Goal: Contribute content: Add original content to the website for others to see

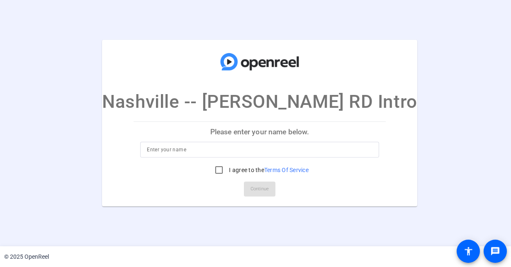
click at [193, 148] on input at bounding box center [259, 150] width 225 height 10
type input "Chris Porod"
click at [211, 169] on input "I agree to the Terms Of Service" at bounding box center [219, 170] width 17 height 17
checkbox input "true"
click at [246, 184] on button "Continue" at bounding box center [260, 189] width 32 height 15
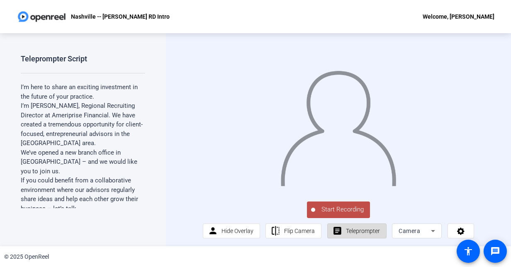
click at [354, 239] on span "Teleprompter" at bounding box center [363, 231] width 34 height 16
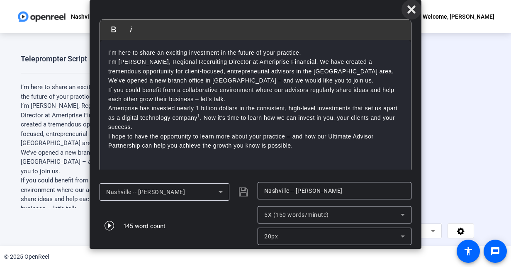
click at [415, 9] on icon at bounding box center [411, 10] width 10 height 10
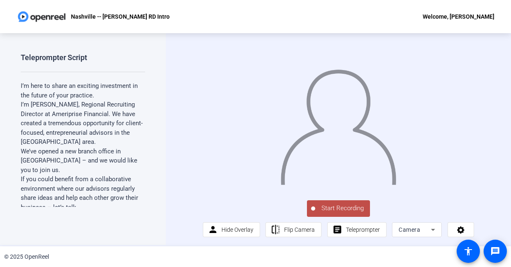
scroll to position [7, 0]
click at [431, 229] on icon at bounding box center [433, 230] width 4 height 2
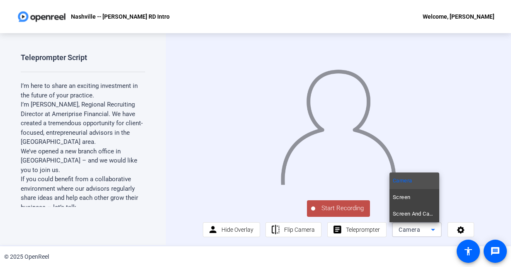
click at [449, 202] on div at bounding box center [255, 133] width 511 height 267
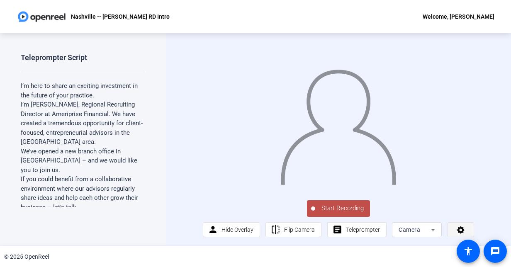
click at [448, 229] on span at bounding box center [461, 230] width 26 height 20
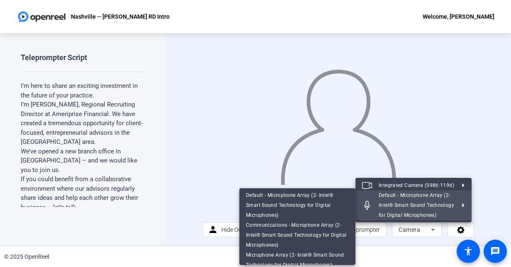
click at [482, 206] on div at bounding box center [255, 133] width 511 height 267
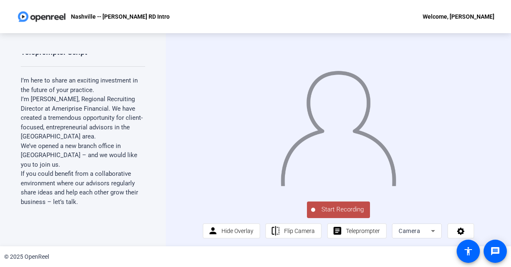
scroll to position [0, 0]
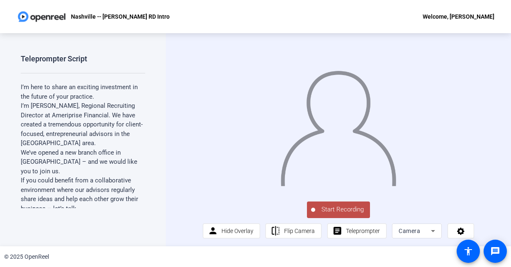
click at [337, 211] on span "Start Recording" at bounding box center [342, 210] width 55 height 10
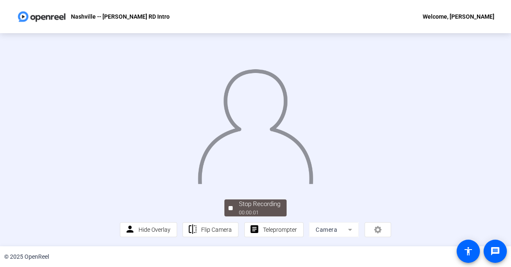
scroll to position [46, 0]
click at [265, 208] on div "Stop Recording" at bounding box center [259, 204] width 41 height 10
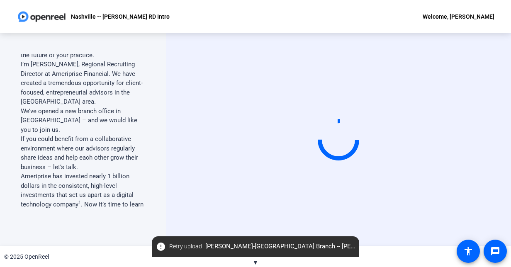
scroll to position [0, 0]
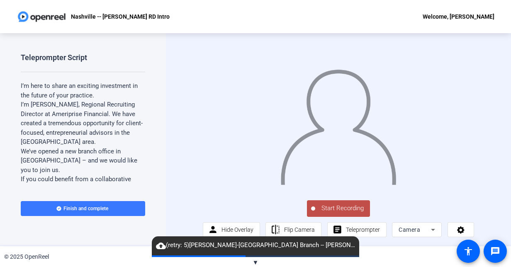
scroll to position [7, 0]
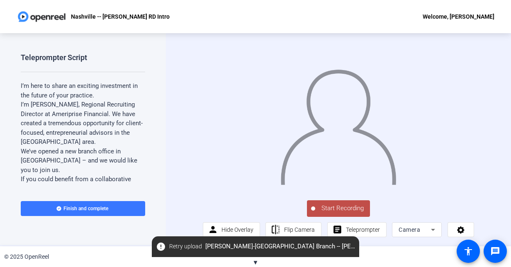
click at [335, 207] on span "Start Recording" at bounding box center [342, 209] width 55 height 10
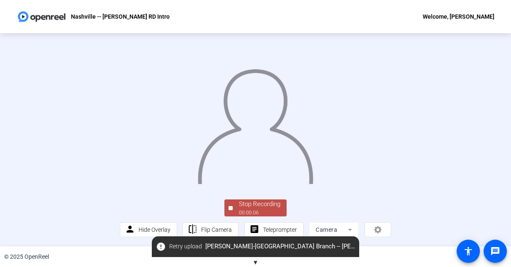
scroll to position [46, 0]
click at [254, 210] on div "00:00:08" at bounding box center [259, 212] width 41 height 7
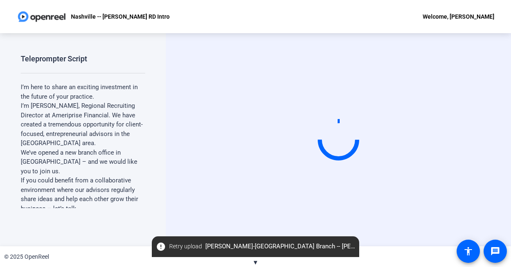
scroll to position [0, 0]
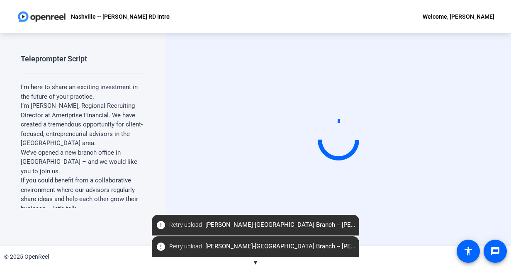
click at [400, 142] on video at bounding box center [338, 140] width 124 height 70
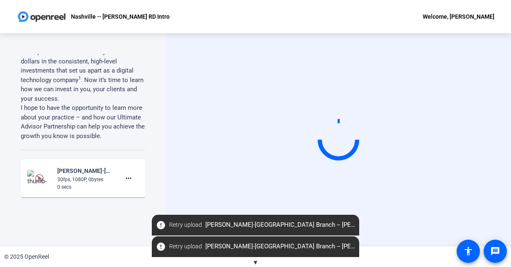
scroll to position [218, 0]
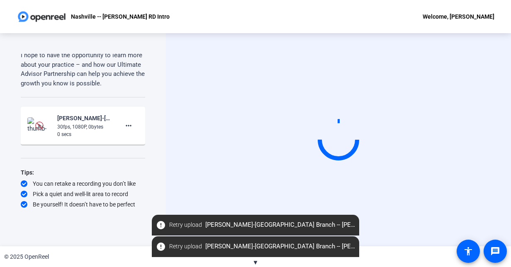
click at [354, 226] on span "error Retry upload Chris Porod-Nashville Branch -- Chris P-Nashville -- Chris P…" at bounding box center [255, 225] width 207 height 15
click at [172, 225] on span "Retry upload" at bounding box center [185, 225] width 33 height 9
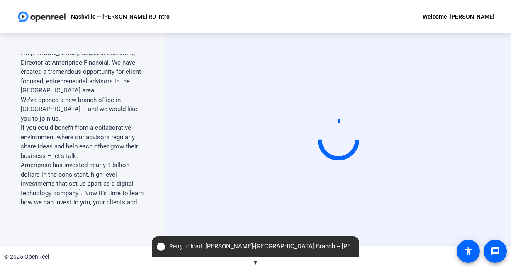
scroll to position [0, 0]
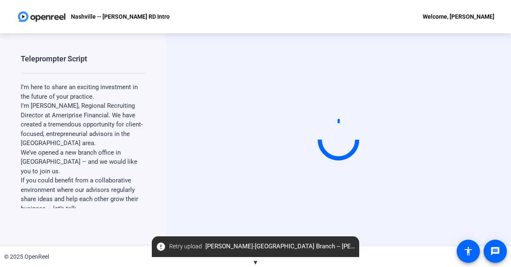
click at [351, 246] on span "error Retry upload Chris Porod-Nashville Branch -- Chris P-Nashville -- Chris P…" at bounding box center [255, 246] width 207 height 15
click at [162, 244] on span "error Retry upload Chris Porod-Nashville Branch -- Chris P-Nashville -- Chris P…" at bounding box center [255, 246] width 207 height 15
click at [181, 240] on span at bounding box center [185, 247] width 39 height 20
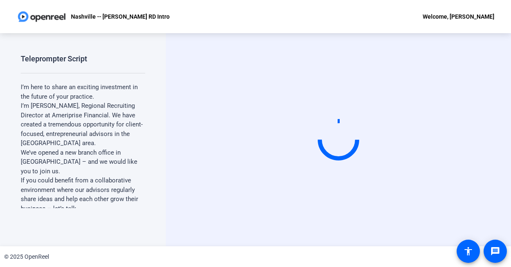
click at [444, 15] on div "Welcome, [PERSON_NAME]" at bounding box center [458, 17] width 72 height 10
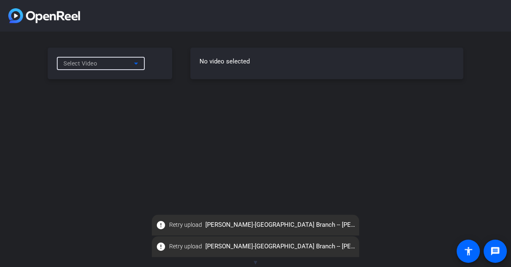
click at [133, 65] on icon at bounding box center [136, 63] width 10 height 10
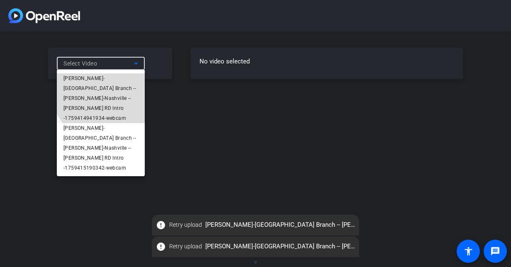
click at [124, 78] on span "[PERSON_NAME]-[GEOGRAPHIC_DATA] Branch -- [PERSON_NAME]-Nashville -- [PERSON_NA…" at bounding box center [100, 98] width 75 height 50
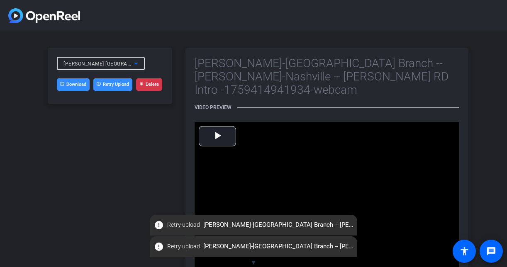
scroll to position [16, 0]
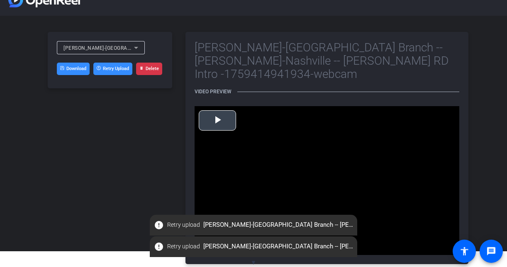
click at [217, 120] on span "Video Player" at bounding box center [217, 120] width 0 height 0
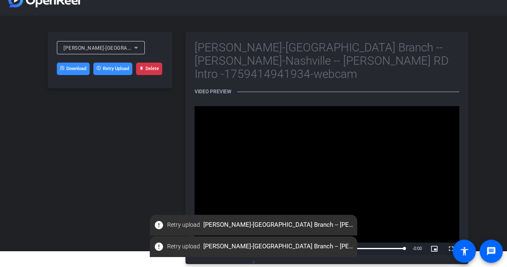
click at [118, 51] on div "[PERSON_NAME]-[GEOGRAPHIC_DATA] Branch -- [PERSON_NAME]-Nashville -- [PERSON_NA…" at bounding box center [98, 48] width 70 height 10
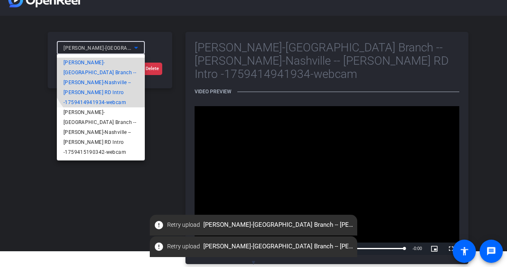
click at [109, 70] on span "[PERSON_NAME]-[GEOGRAPHIC_DATA] Branch -- [PERSON_NAME]-Nashville -- [PERSON_NA…" at bounding box center [100, 83] width 75 height 50
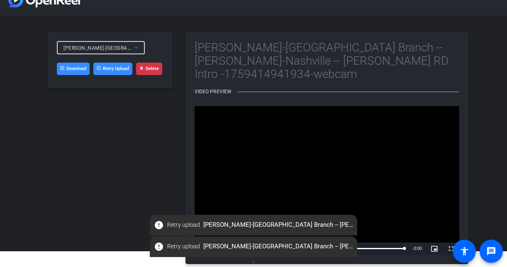
click at [133, 47] on icon at bounding box center [136, 48] width 10 height 10
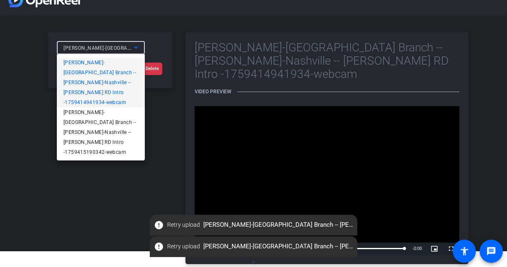
click at [105, 61] on span "[PERSON_NAME]-[GEOGRAPHIC_DATA] Branch -- [PERSON_NAME]-Nashville -- [PERSON_NA…" at bounding box center [100, 83] width 75 height 50
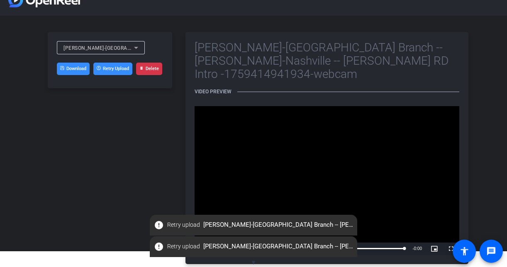
click at [145, 70] on button "Delete" at bounding box center [149, 69] width 26 height 12
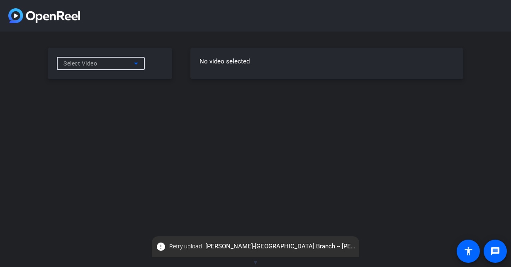
click at [137, 64] on icon at bounding box center [136, 64] width 4 height 2
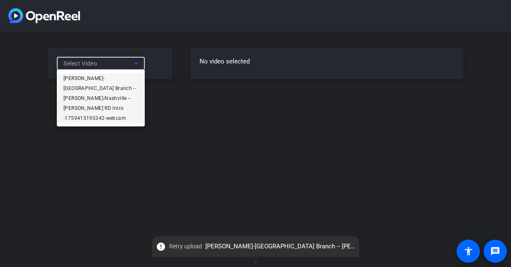
click at [117, 76] on span "Chris Porod-Nashville Branch -- Chris P-Nashville -- Chris Porod RD Intro -1759…" at bounding box center [100, 98] width 75 height 50
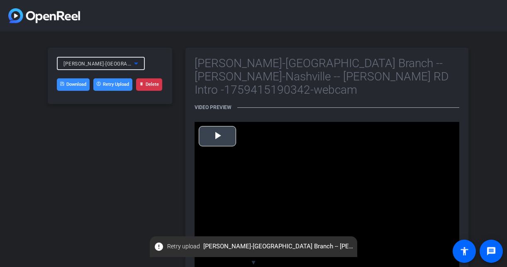
click at [217, 136] on span "Video Player" at bounding box center [217, 136] width 0 height 0
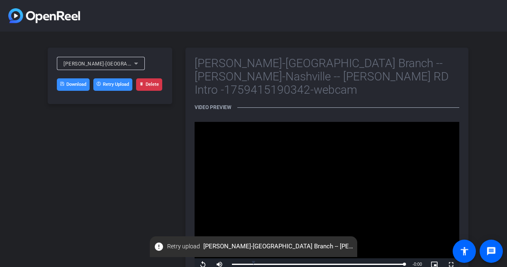
click at [148, 87] on button "Delete" at bounding box center [149, 84] width 26 height 12
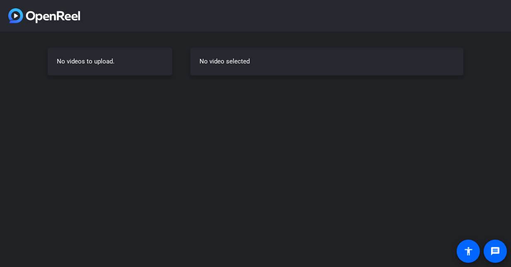
click at [206, 62] on h3 "No video selected" at bounding box center [326, 62] width 255 height 10
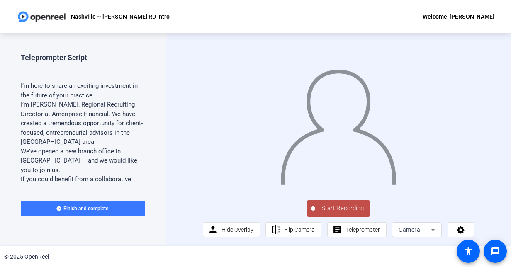
scroll to position [7, 0]
click at [294, 230] on span "Flip Camera" at bounding box center [299, 229] width 31 height 7
click at [333, 206] on span "Start Recording" at bounding box center [342, 209] width 55 height 10
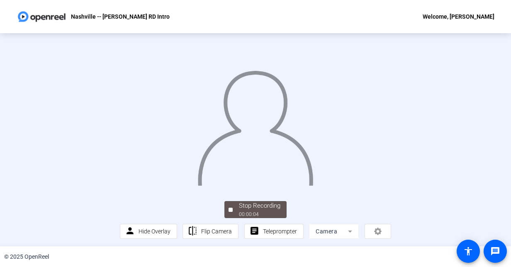
scroll to position [46, 0]
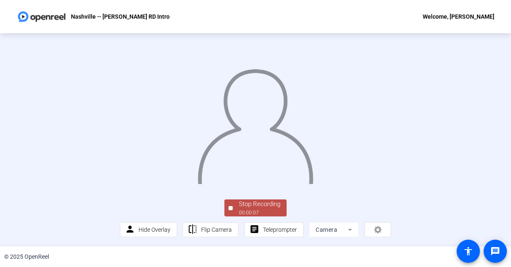
click at [275, 209] on div "Stop Recording" at bounding box center [259, 204] width 41 height 10
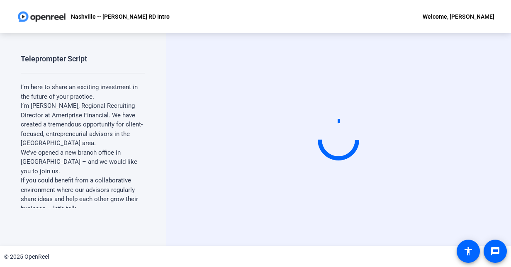
scroll to position [0, 0]
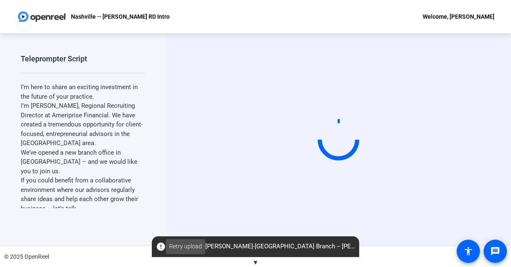
click at [190, 245] on span "Retry upload" at bounding box center [185, 246] width 33 height 9
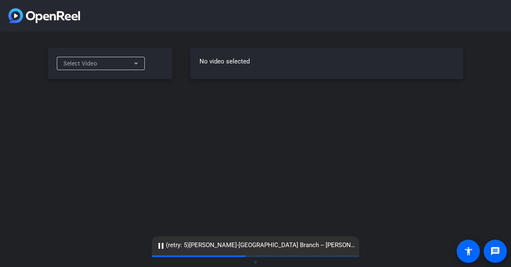
click at [87, 67] on div "Select Video" at bounding box center [98, 63] width 70 height 10
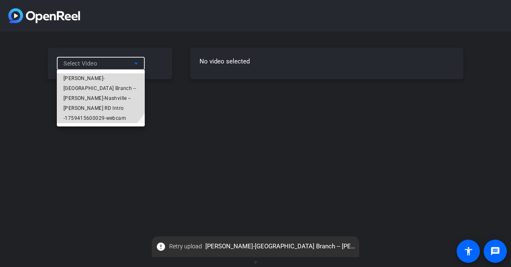
click at [87, 78] on span "Chris Porod-Nashville Branch -- Chris P-Nashville -- Chris Porod RD Intro -1759…" at bounding box center [100, 98] width 75 height 50
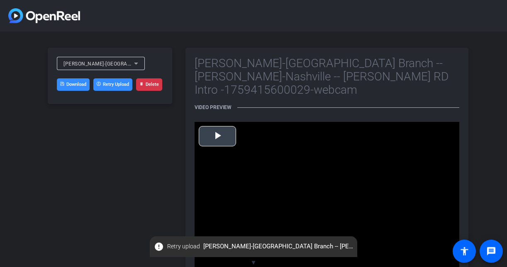
click at [217, 136] on span "Video Player" at bounding box center [217, 136] width 0 height 0
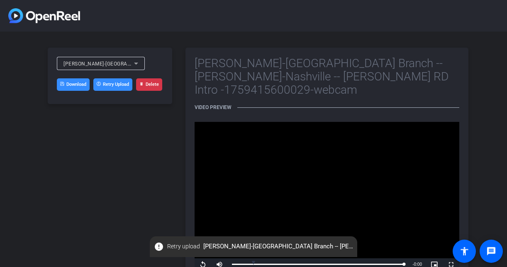
click at [140, 66] on icon at bounding box center [136, 63] width 10 height 10
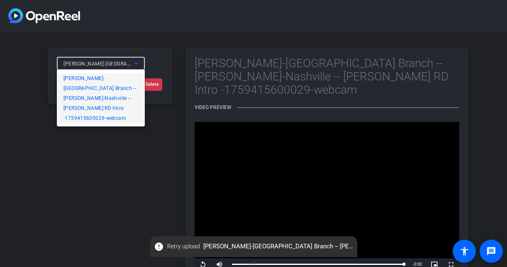
click at [119, 87] on span "Chris Porod-Nashville Branch -- Chris P-Nashville -- Chris Porod RD Intro -1759…" at bounding box center [100, 98] width 75 height 50
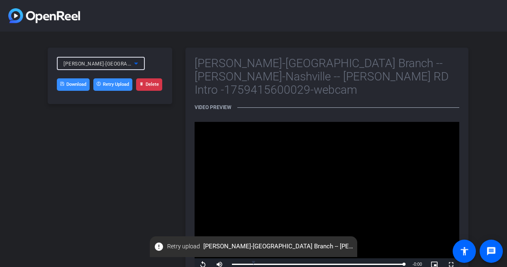
click at [133, 62] on icon at bounding box center [136, 63] width 10 height 10
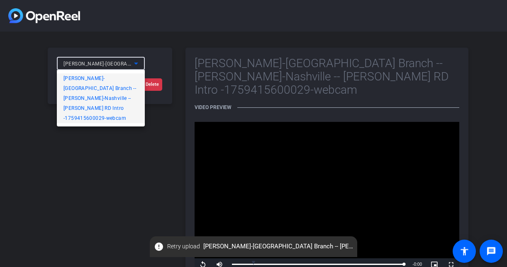
click at [116, 76] on span "Chris Porod-Nashville Branch -- Chris P-Nashville -- Chris Porod RD Intro -1759…" at bounding box center [100, 98] width 75 height 50
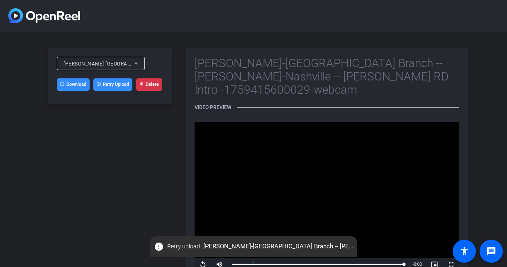
click at [139, 88] on button "Delete" at bounding box center [149, 84] width 26 height 12
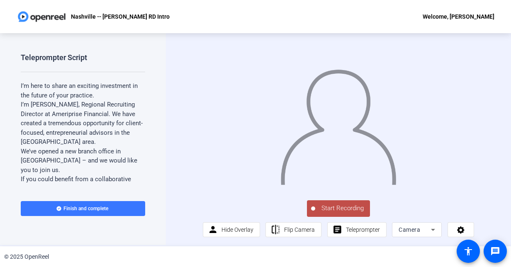
scroll to position [7, 0]
click at [300, 235] on span "Flip Camera" at bounding box center [299, 230] width 31 height 16
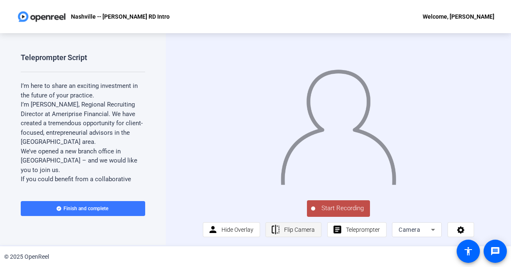
click at [300, 235] on span "Flip Camera" at bounding box center [299, 230] width 31 height 16
click at [337, 206] on span "Start Recording" at bounding box center [342, 209] width 55 height 10
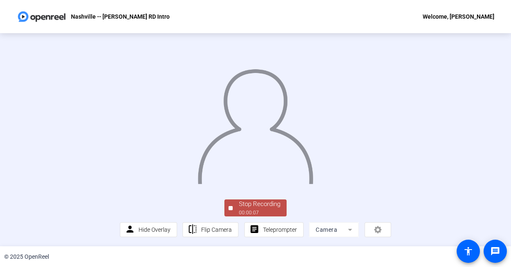
scroll to position [46, 0]
click at [262, 212] on div "00:00:09" at bounding box center [259, 212] width 41 height 7
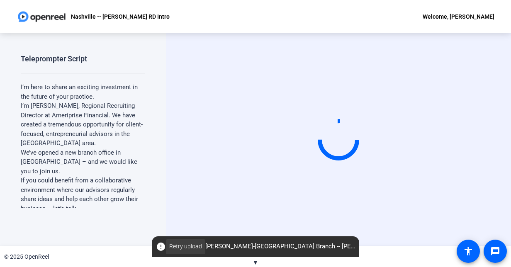
click at [178, 246] on span "Retry upload" at bounding box center [185, 246] width 33 height 9
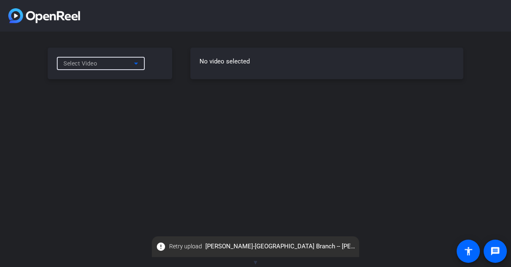
click at [130, 67] on div "Select Video" at bounding box center [98, 63] width 70 height 10
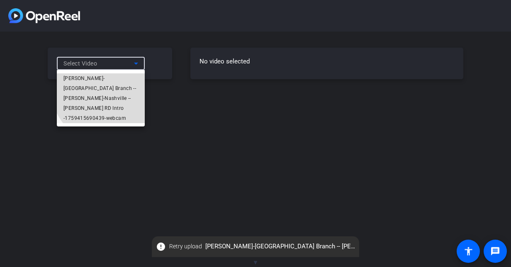
click at [124, 79] on span "[PERSON_NAME]-[GEOGRAPHIC_DATA] Branch -- [PERSON_NAME]-Nashville -- [PERSON_NA…" at bounding box center [100, 98] width 75 height 50
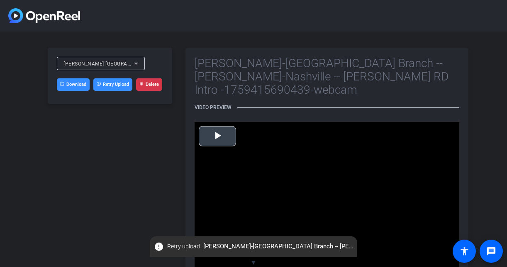
click at [217, 136] on span "Video Player" at bounding box center [217, 136] width 0 height 0
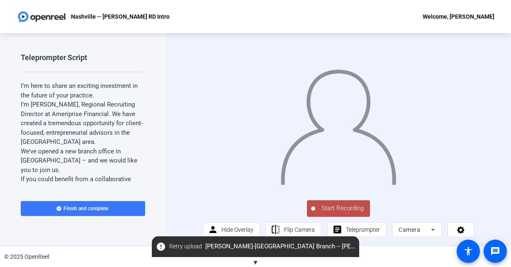
scroll to position [7, 0]
click at [425, 232] on div "Camera" at bounding box center [414, 230] width 32 height 10
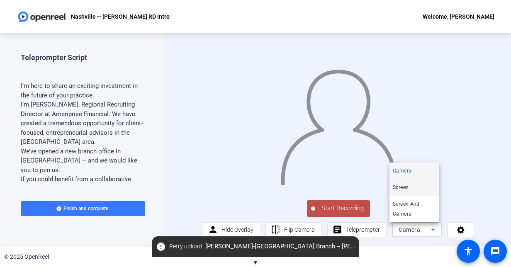
click at [430, 190] on mat-option "Screen" at bounding box center [414, 187] width 50 height 17
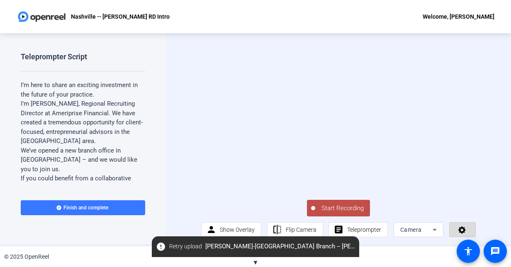
click at [454, 225] on span at bounding box center [462, 230] width 26 height 20
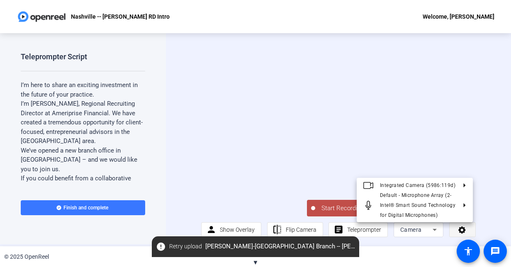
click at [454, 225] on div at bounding box center [255, 133] width 511 height 267
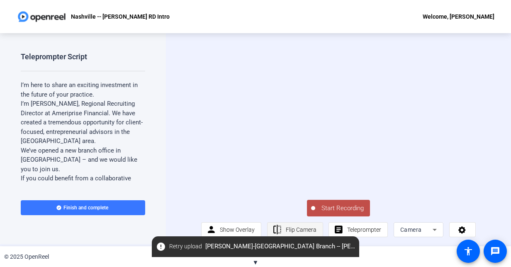
click at [293, 232] on span "Flip Camera" at bounding box center [301, 229] width 31 height 7
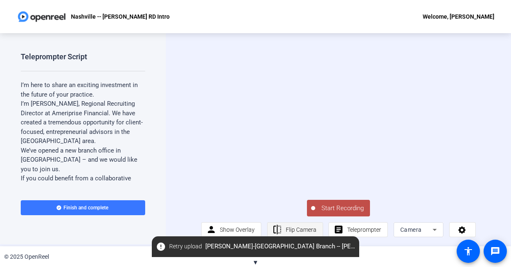
click at [293, 232] on span "Flip Camera" at bounding box center [301, 229] width 31 height 7
click at [245, 224] on span "Show Overlay" at bounding box center [237, 230] width 35 height 16
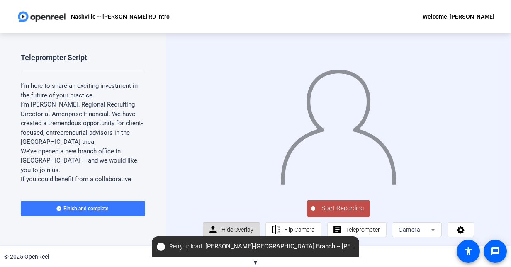
click at [245, 224] on span "Hide Overlay" at bounding box center [237, 230] width 32 height 16
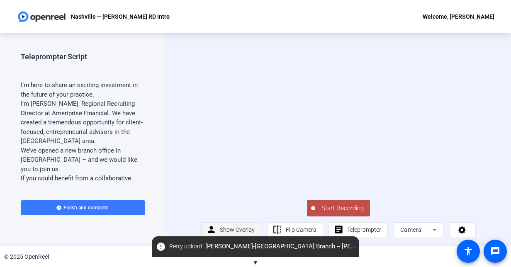
click at [245, 224] on span "Show Overlay" at bounding box center [237, 230] width 35 height 16
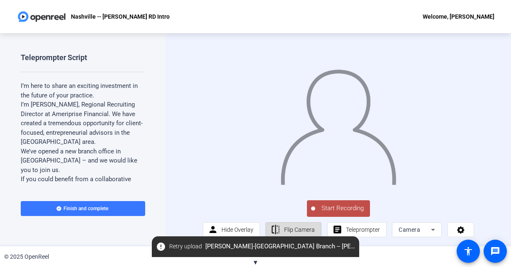
click at [289, 230] on span "Flip Camera" at bounding box center [299, 229] width 31 height 7
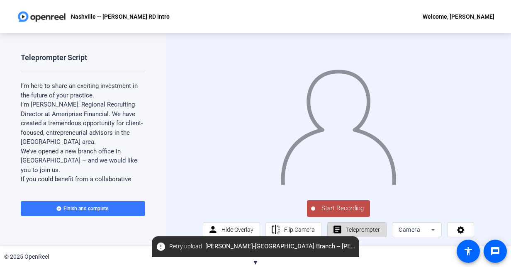
click at [362, 227] on span "Teleprompter" at bounding box center [363, 229] width 34 height 7
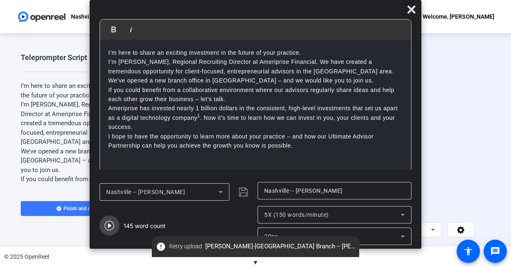
click at [113, 225] on icon "button" at bounding box center [109, 226] width 10 height 10
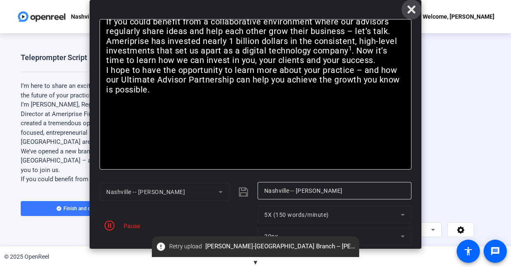
click at [410, 9] on icon at bounding box center [411, 9] width 8 height 8
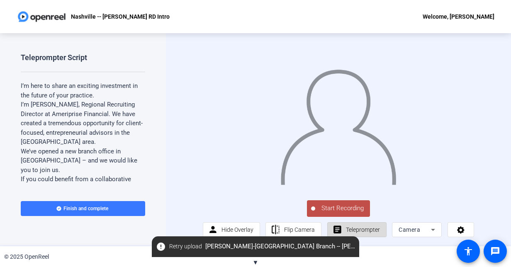
click at [346, 223] on span "Teleprompter" at bounding box center [363, 230] width 34 height 16
click at [346, 232] on span "Teleprompter" at bounding box center [363, 229] width 34 height 7
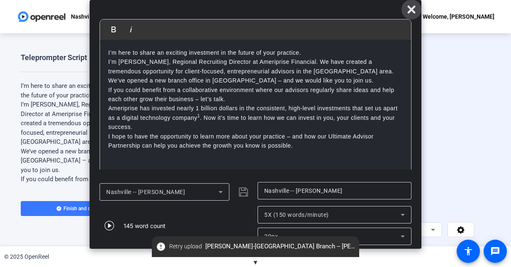
click at [410, 12] on icon at bounding box center [411, 9] width 8 height 8
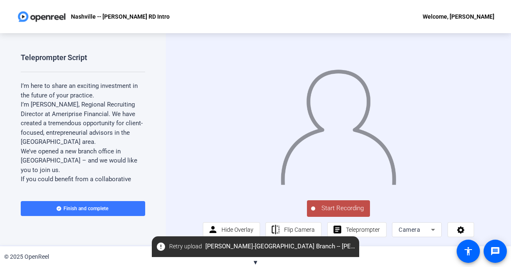
click at [318, 212] on span "Start Recording" at bounding box center [342, 209] width 55 height 10
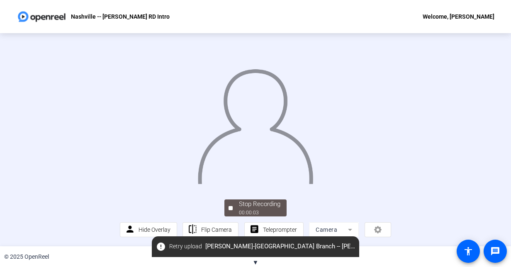
scroll to position [46, 0]
click at [258, 228] on span at bounding box center [274, 230] width 58 height 20
click at [318, 230] on mat-form-field "Camera" at bounding box center [334, 229] width 50 height 15
click at [259, 226] on span at bounding box center [274, 230] width 58 height 20
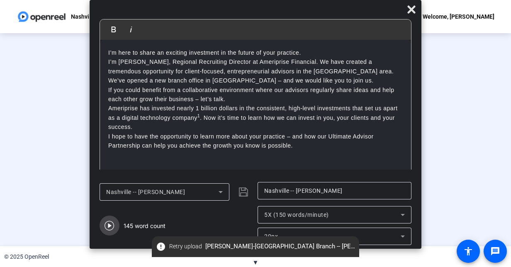
click at [110, 227] on icon "button" at bounding box center [109, 226] width 10 height 10
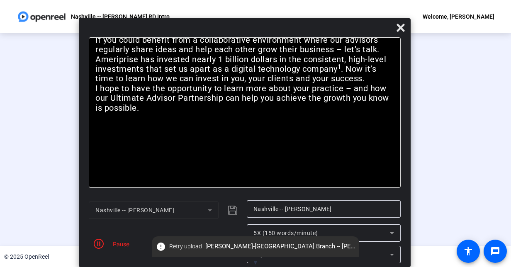
drag, startPoint x: 354, startPoint y: 12, endPoint x: 343, endPoint y: 31, distance: 21.9
click at [343, 31] on div at bounding box center [245, 29] width 332 height 15
click at [397, 31] on icon at bounding box center [400, 28] width 8 height 8
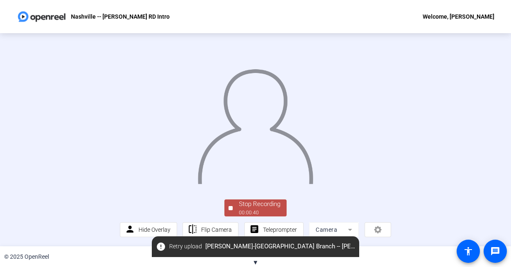
click at [251, 209] on div "00:00:40" at bounding box center [259, 212] width 41 height 7
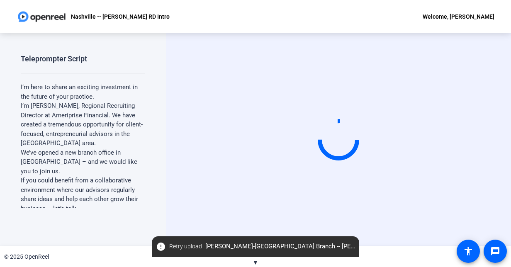
scroll to position [0, 0]
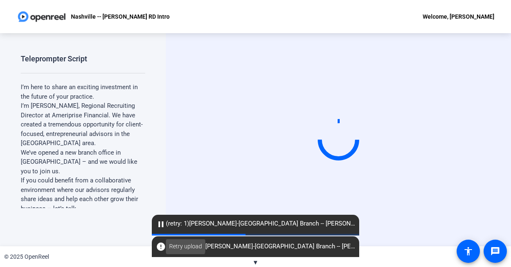
click at [171, 243] on span "Retry upload" at bounding box center [185, 246] width 33 height 9
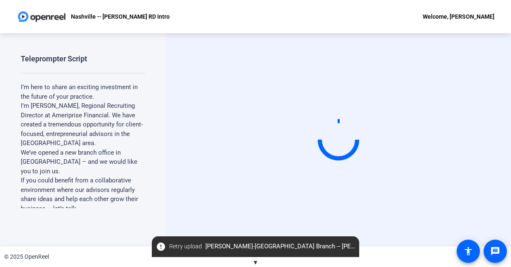
click at [350, 248] on span "error Retry upload Chris Porod-Nashville Branch -- Chris P-Nashville -- Chris P…" at bounding box center [255, 246] width 207 height 15
click at [354, 247] on span "error Retry upload Chris Porod-Nashville Branch -- Chris P-Nashville -- Chris P…" at bounding box center [255, 246] width 207 height 15
click at [160, 249] on mat-icon "error" at bounding box center [161, 247] width 10 height 10
drag, startPoint x: 171, startPoint y: 244, endPoint x: 159, endPoint y: 202, distance: 43.4
click at [159, 202] on div "Teleprompter Script I’m here to share an exciting investment in the future of y…" at bounding box center [83, 139] width 166 height 213
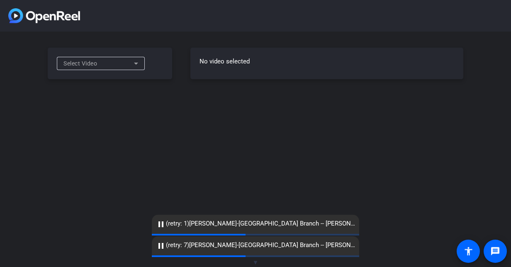
click at [140, 65] on icon at bounding box center [136, 63] width 10 height 10
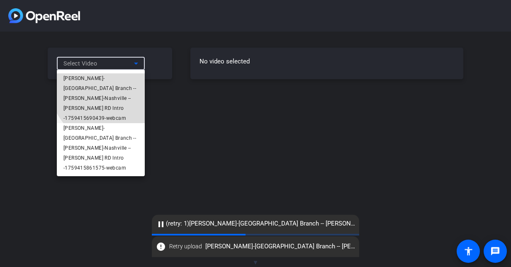
click at [124, 76] on span "[PERSON_NAME]-[GEOGRAPHIC_DATA] Branch -- [PERSON_NAME]-Nashville -- [PERSON_NA…" at bounding box center [100, 98] width 75 height 50
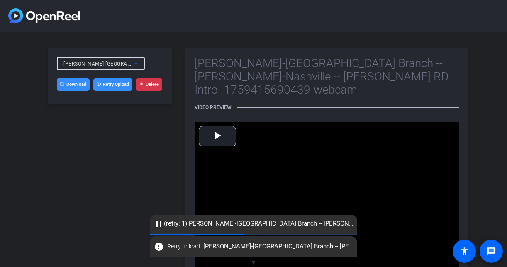
scroll to position [16, 0]
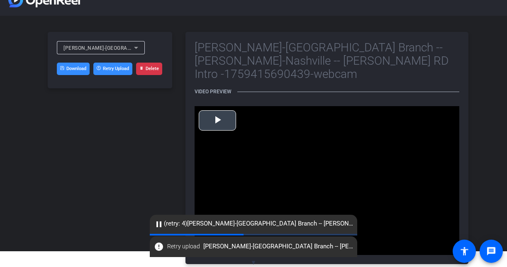
click at [217, 120] on span "Video Player" at bounding box center [217, 120] width 0 height 0
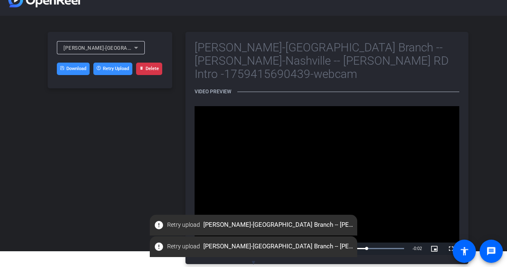
click at [141, 48] on div "Chris Porod-Nashville Branch -- Chris P-Nashville -- Chris Porod RD Intro -1759…" at bounding box center [101, 47] width 88 height 13
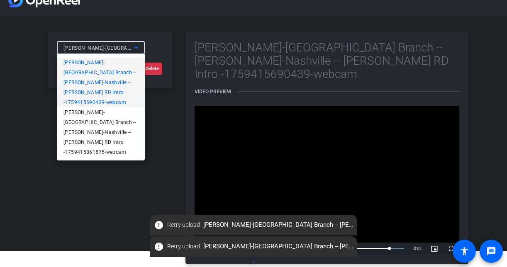
click at [119, 70] on span "Chris Porod-Nashville Branch -- Chris P-Nashville -- Chris Porod RD Intro -1759…" at bounding box center [100, 83] width 75 height 50
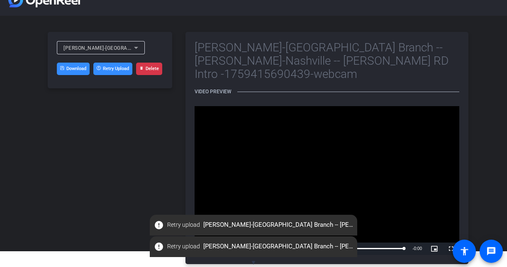
click at [143, 69] on icon at bounding box center [141, 68] width 4 height 4
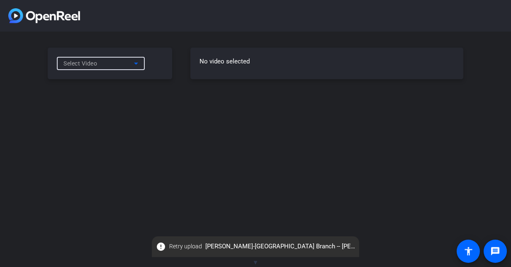
click at [129, 67] on div "Select Video" at bounding box center [98, 63] width 70 height 10
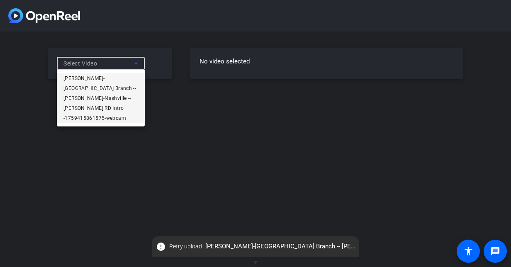
click at [103, 77] on span "Chris Porod-Nashville Branch -- Chris P-Nashville -- Chris Porod RD Intro -1759…" at bounding box center [100, 98] width 75 height 50
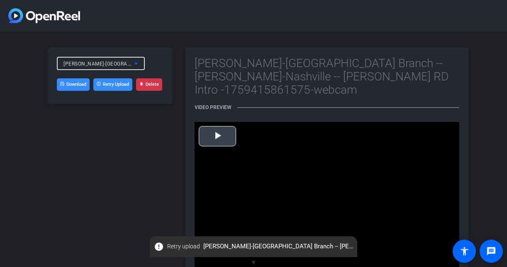
click at [217, 136] on span "Video Player" at bounding box center [217, 136] width 0 height 0
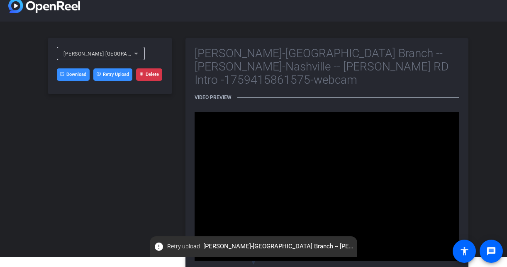
scroll to position [16, 0]
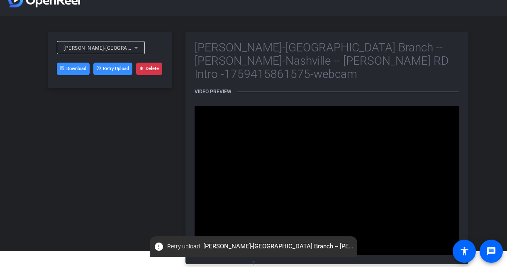
click at [145, 68] on button "Delete" at bounding box center [149, 69] width 26 height 12
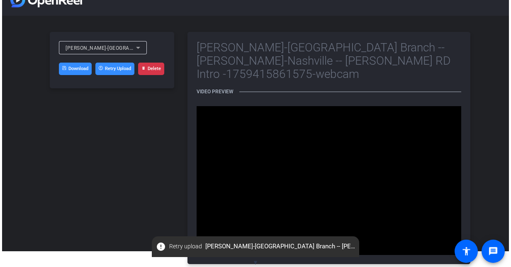
scroll to position [0, 0]
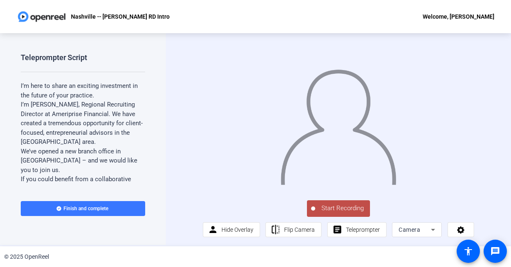
scroll to position [7, 0]
click at [428, 232] on icon at bounding box center [433, 230] width 10 height 10
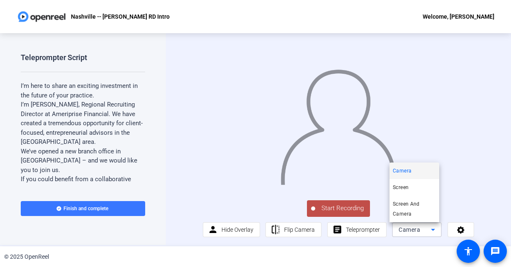
click at [290, 229] on div at bounding box center [255, 133] width 511 height 267
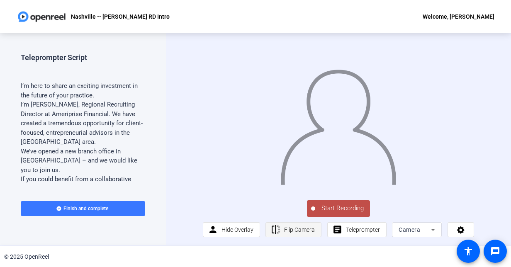
click at [294, 232] on span "Flip Camera" at bounding box center [299, 229] width 31 height 7
click at [322, 210] on span "Start Recording" at bounding box center [342, 209] width 55 height 10
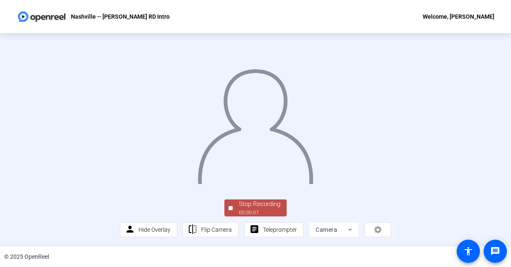
scroll to position [46, 0]
click at [259, 205] on div "Stop Recording" at bounding box center [259, 204] width 41 height 10
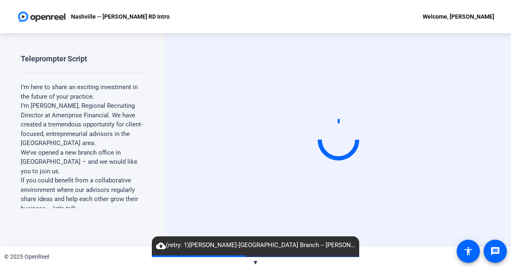
click at [160, 245] on mat-icon "cloud_upload" at bounding box center [161, 246] width 10 height 10
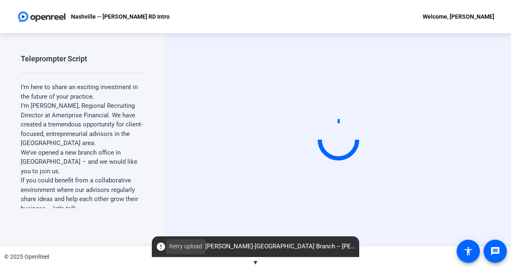
click at [189, 244] on span "Retry upload" at bounding box center [185, 246] width 33 height 9
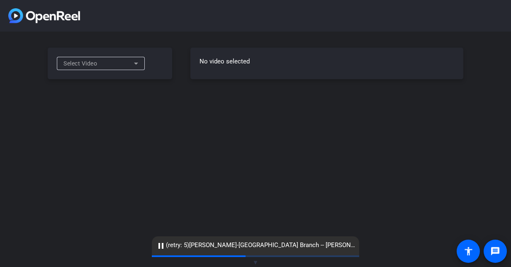
click at [120, 62] on div "Select Video" at bounding box center [98, 63] width 70 height 10
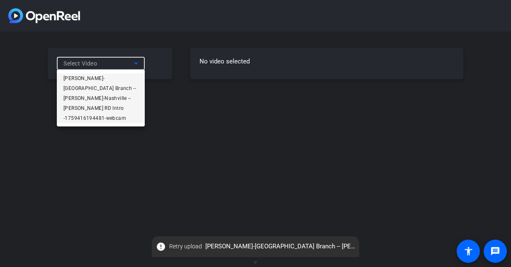
click at [118, 76] on span "[PERSON_NAME]-[GEOGRAPHIC_DATA] Branch -- [PERSON_NAME]-Nashville -- [PERSON_NA…" at bounding box center [100, 98] width 75 height 50
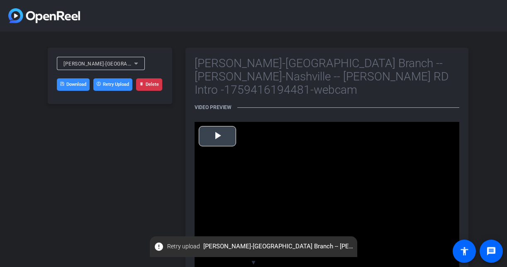
click at [217, 136] on span "Video Player" at bounding box center [217, 136] width 0 height 0
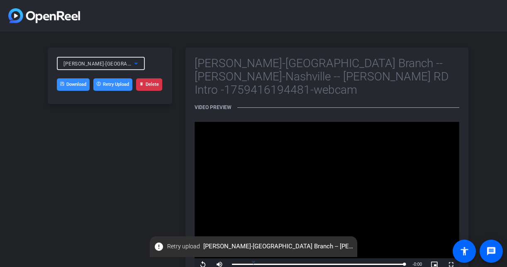
click at [122, 66] on span "[PERSON_NAME]-[GEOGRAPHIC_DATA] Branch -- [PERSON_NAME]-Nashville -- [PERSON_NA…" at bounding box center [220, 63] width 314 height 7
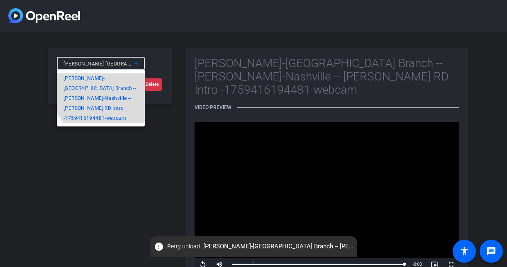
click at [104, 88] on span "[PERSON_NAME]-[GEOGRAPHIC_DATA] Branch -- [PERSON_NAME]-Nashville -- [PERSON_NA…" at bounding box center [100, 98] width 75 height 50
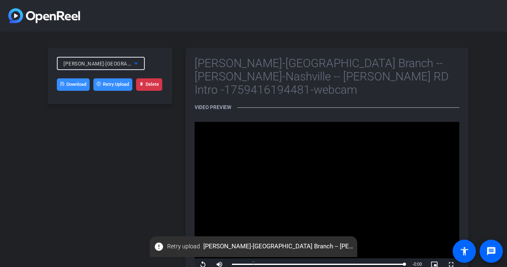
click at [120, 64] on span "[PERSON_NAME]-[GEOGRAPHIC_DATA] Branch -- [PERSON_NAME]-Nashville -- [PERSON_NA…" at bounding box center [220, 63] width 314 height 7
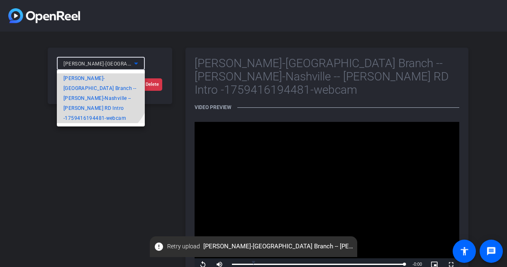
click at [96, 87] on span "[PERSON_NAME]-[GEOGRAPHIC_DATA] Branch -- [PERSON_NAME]-Nashville -- [PERSON_NA…" at bounding box center [100, 98] width 75 height 50
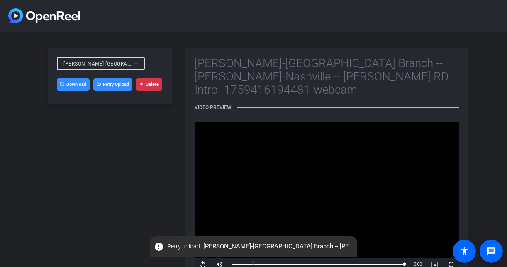
click at [109, 61] on span "[PERSON_NAME]-[GEOGRAPHIC_DATA] Branch -- [PERSON_NAME]-Nashville -- [PERSON_NA…" at bounding box center [220, 63] width 314 height 7
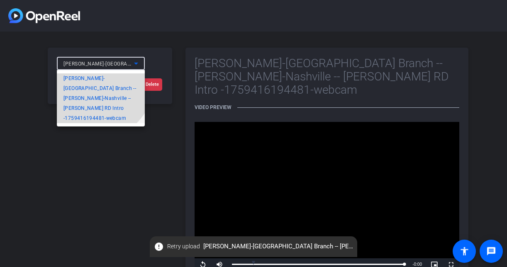
click at [90, 78] on span "[PERSON_NAME]-[GEOGRAPHIC_DATA] Branch -- [PERSON_NAME]-Nashville -- [PERSON_NA…" at bounding box center [100, 98] width 75 height 50
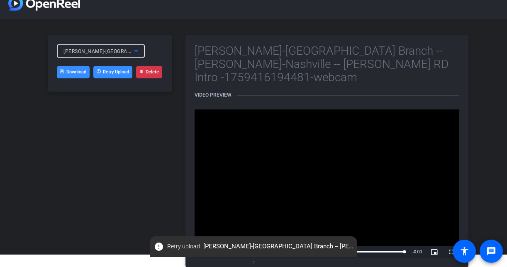
scroll to position [16, 0]
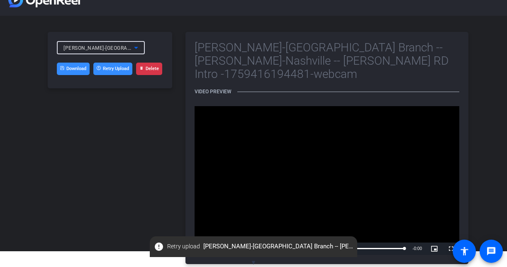
click at [136, 44] on icon at bounding box center [136, 48] width 10 height 10
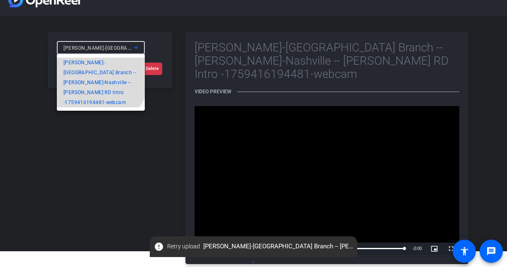
click at [97, 75] on span "[PERSON_NAME]-[GEOGRAPHIC_DATA] Branch -- [PERSON_NAME]-Nashville -- [PERSON_NA…" at bounding box center [100, 83] width 75 height 50
click at [97, 75] on button "Retry Upload" at bounding box center [112, 69] width 39 height 12
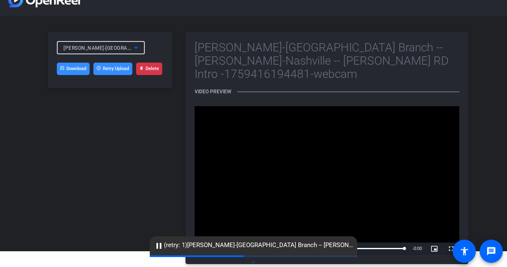
click at [138, 50] on icon at bounding box center [136, 48] width 10 height 10
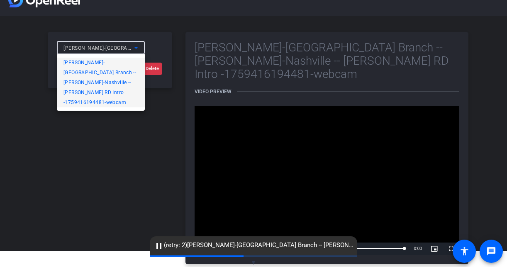
click at [97, 61] on span "Chris Porod-Nashville Branch -- Chris P-Nashville -- Chris Porod RD Intro -1759…" at bounding box center [100, 83] width 75 height 50
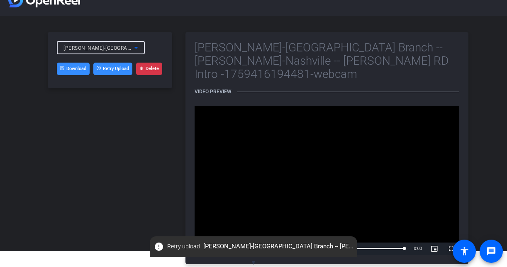
click at [207, 249] on span "Video Player" at bounding box center [202, 249] width 17 height 0
click at [436, 249] on span "Video Player" at bounding box center [434, 249] width 17 height 0
click at [203, 249] on span "Video Player" at bounding box center [202, 249] width 17 height 0
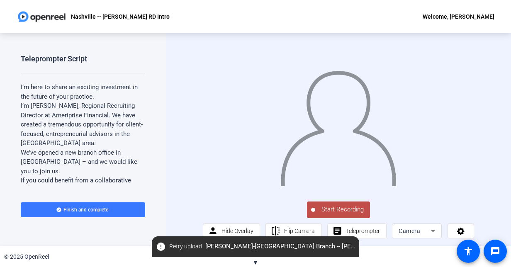
scroll to position [7, 0]
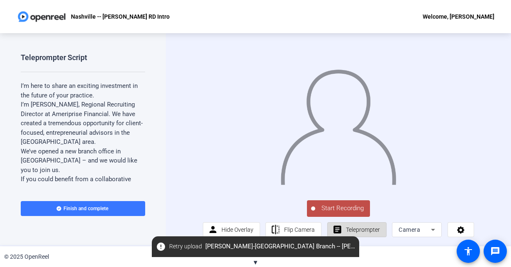
click at [336, 228] on mat-icon "article" at bounding box center [337, 230] width 10 height 10
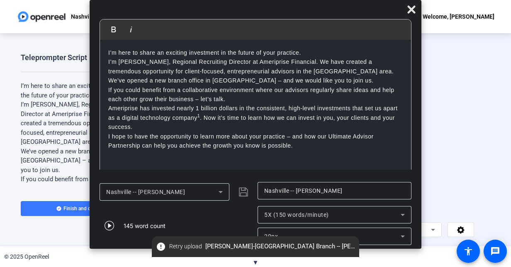
click at [395, 239] on div "20px" at bounding box center [332, 236] width 136 height 10
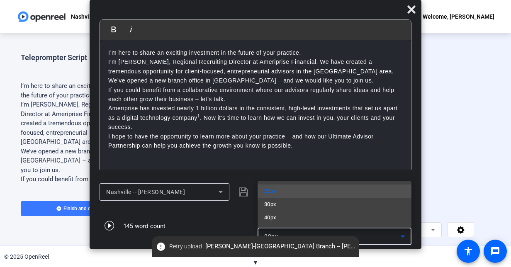
click at [395, 239] on div at bounding box center [255, 133] width 511 height 267
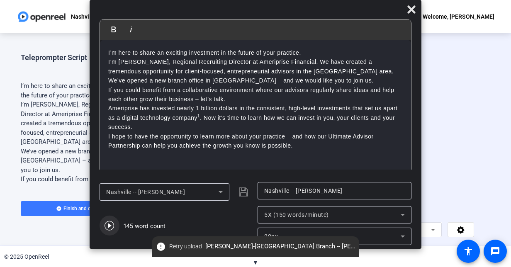
click at [108, 228] on icon "button" at bounding box center [109, 226] width 10 height 10
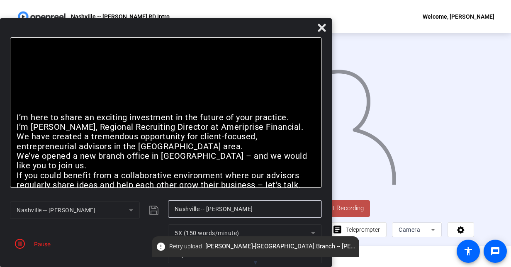
drag, startPoint x: 335, startPoint y: 12, endPoint x: 235, endPoint y: 69, distance: 115.1
click at [235, 69] on div "Bold Italic I’m here to share an exciting investment in the future of your prac…" at bounding box center [166, 142] width 332 height 249
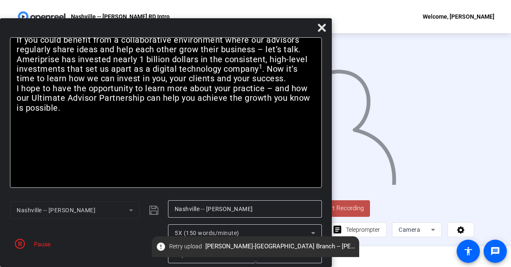
click at [348, 208] on span "Start Recording" at bounding box center [342, 209] width 55 height 10
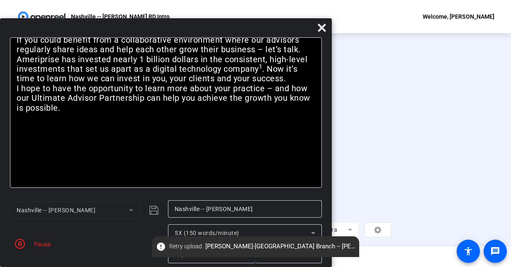
scroll to position [0, 0]
drag, startPoint x: 250, startPoint y: 28, endPoint x: -2, endPoint y: 149, distance: 278.8
click at [0, 149] on html "Accessibility Screen-Reader Guide, Feedback, and Issue Reporting | New window N…" at bounding box center [255, 133] width 511 height 267
click at [322, 28] on icon at bounding box center [322, 28] width 8 height 8
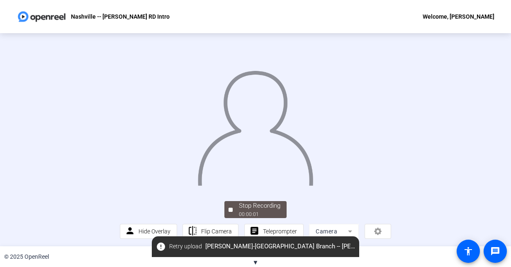
scroll to position [46, 0]
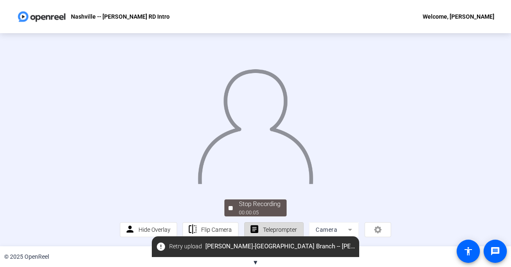
click at [253, 228] on mat-icon "article" at bounding box center [254, 229] width 10 height 10
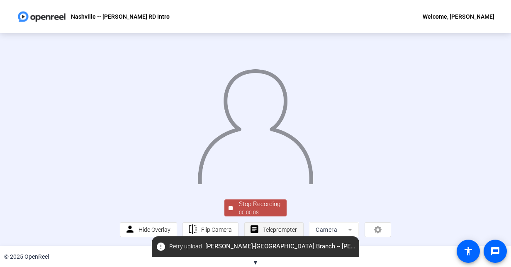
click at [263, 231] on span "Teleprompter" at bounding box center [280, 229] width 34 height 7
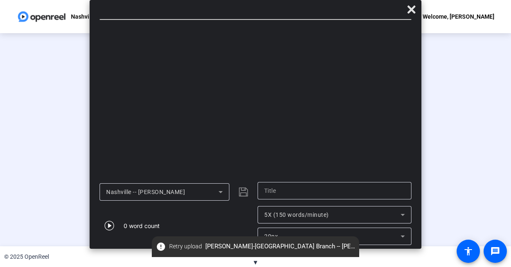
type input "Nashville -- Chris P"
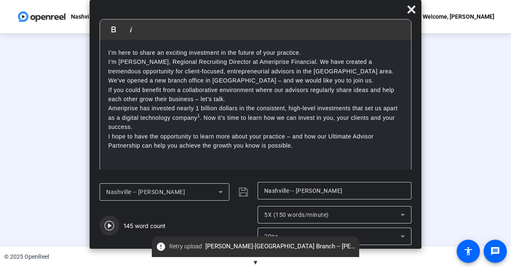
click at [108, 227] on icon "button" at bounding box center [109, 226] width 10 height 10
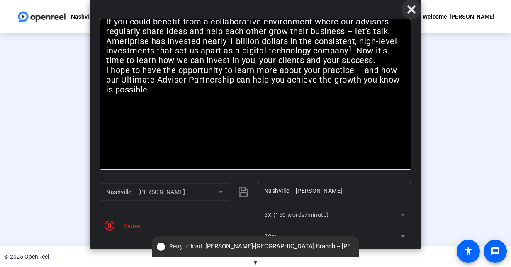
click at [414, 8] on icon at bounding box center [411, 9] width 8 height 8
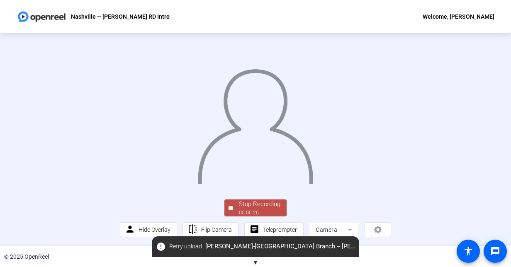
click at [250, 208] on div "Stop Recording" at bounding box center [259, 204] width 41 height 10
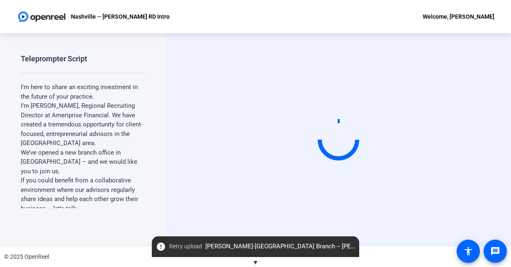
scroll to position [0, 0]
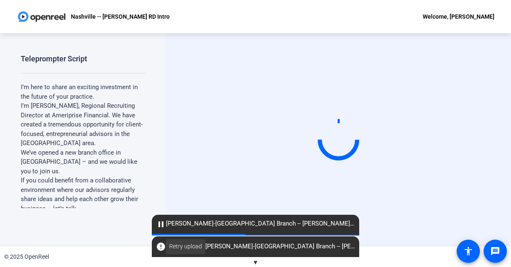
click at [180, 245] on span "Retry upload" at bounding box center [185, 246] width 33 height 9
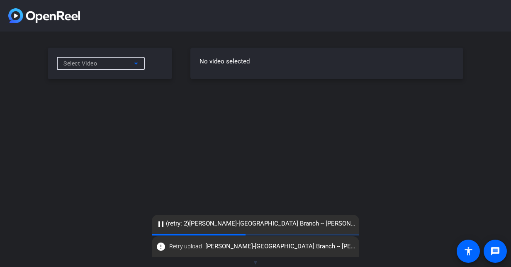
click at [137, 64] on icon at bounding box center [136, 63] width 10 height 10
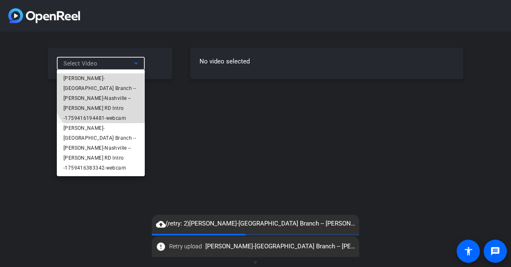
click at [128, 74] on span "[PERSON_NAME]-[GEOGRAPHIC_DATA] Branch -- [PERSON_NAME]-Nashville -- [PERSON_NA…" at bounding box center [100, 98] width 75 height 50
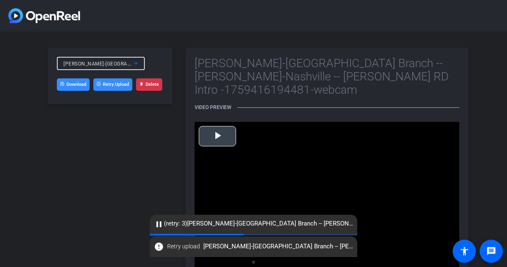
click at [217, 136] on span "Video Player" at bounding box center [217, 136] width 0 height 0
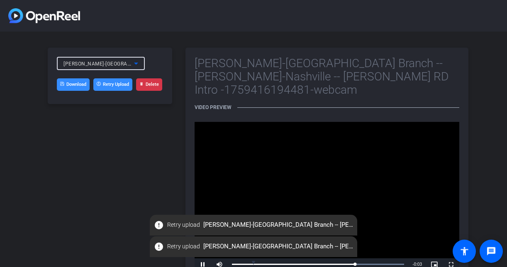
click at [134, 64] on icon at bounding box center [136, 63] width 10 height 10
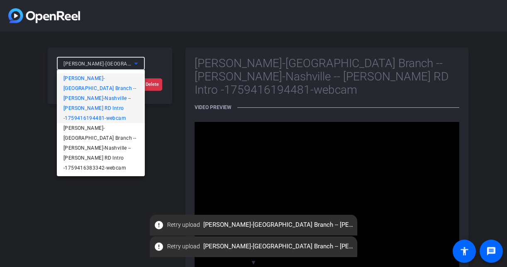
click at [114, 88] on span "[PERSON_NAME]-[GEOGRAPHIC_DATA] Branch -- [PERSON_NAME]-Nashville -- [PERSON_NA…" at bounding box center [100, 98] width 75 height 50
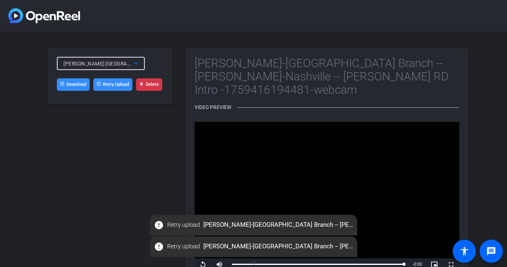
click at [134, 65] on icon at bounding box center [136, 63] width 10 height 10
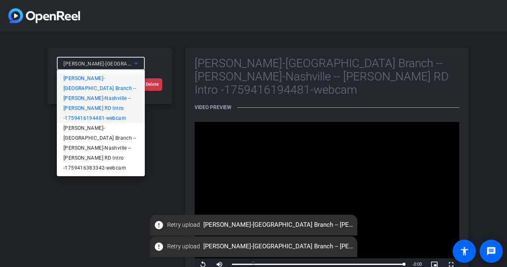
click at [150, 88] on div at bounding box center [253, 133] width 507 height 267
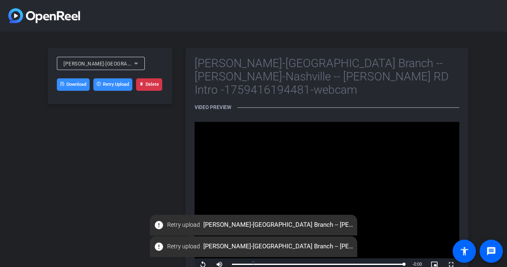
click at [154, 83] on button "Delete" at bounding box center [149, 84] width 26 height 12
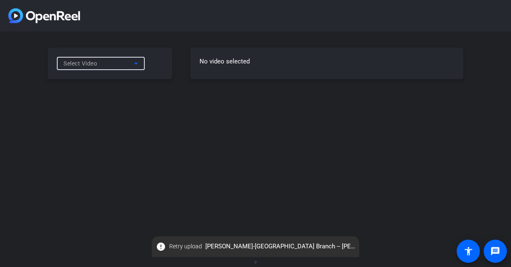
click at [138, 60] on icon at bounding box center [136, 63] width 10 height 10
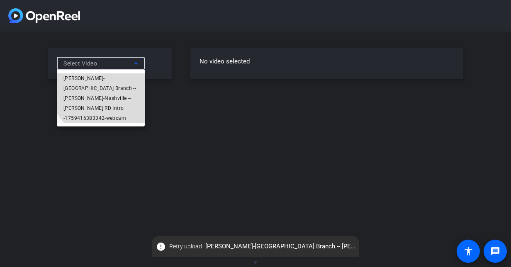
click at [114, 80] on span "[PERSON_NAME]-[GEOGRAPHIC_DATA] Branch -- [PERSON_NAME]-Nashville -- [PERSON_NA…" at bounding box center [100, 98] width 75 height 50
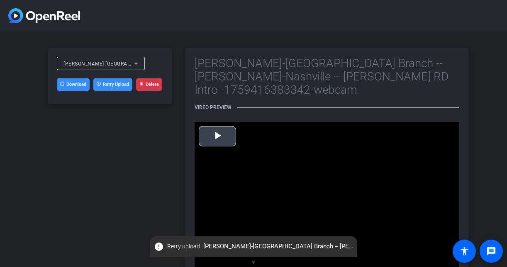
click at [217, 136] on span "Video Player" at bounding box center [217, 136] width 0 height 0
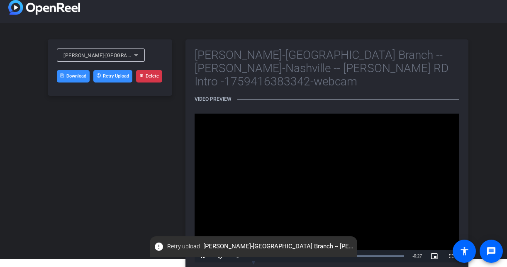
scroll to position [16, 0]
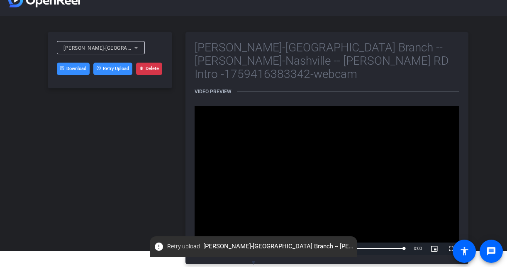
click at [156, 68] on button "Delete" at bounding box center [149, 69] width 26 height 12
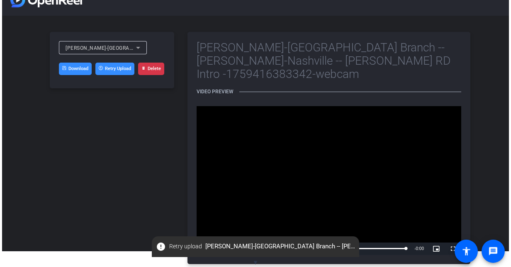
scroll to position [0, 0]
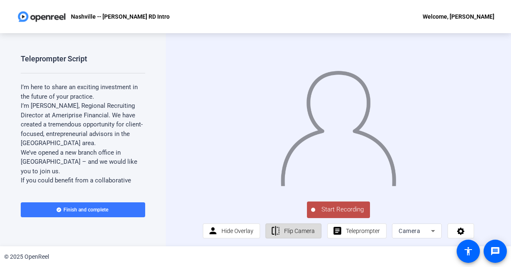
click at [285, 234] on span "Flip Camera" at bounding box center [299, 231] width 31 height 7
click at [325, 214] on span "Start Recording" at bounding box center [342, 210] width 55 height 10
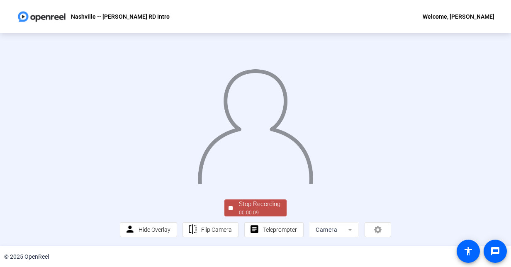
scroll to position [46, 0]
click at [278, 204] on div "Stop Recording" at bounding box center [259, 204] width 41 height 10
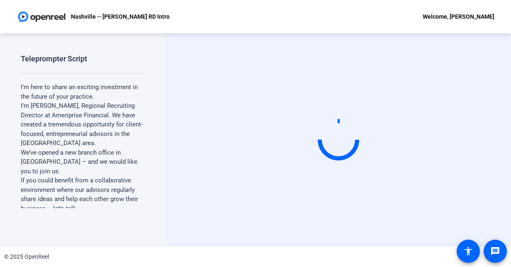
scroll to position [0, 0]
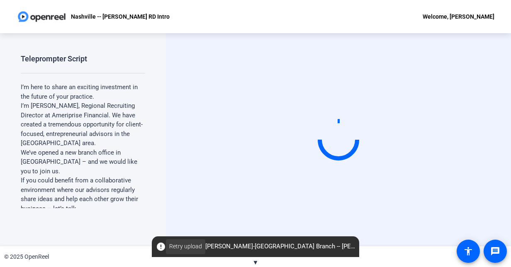
click at [192, 253] on span at bounding box center [185, 247] width 39 height 20
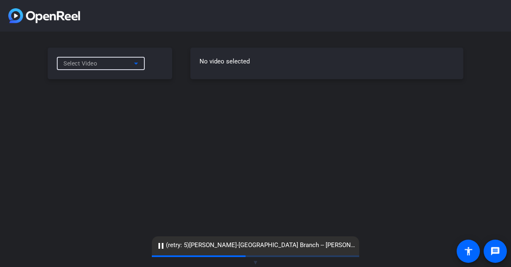
click at [121, 64] on div "Select Video" at bounding box center [98, 63] width 70 height 10
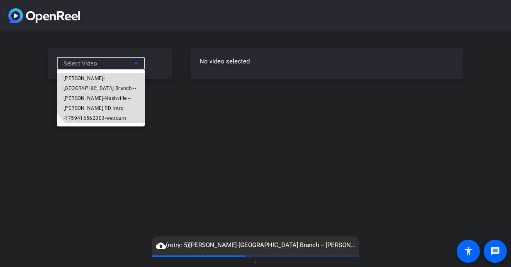
click at [112, 74] on span "[PERSON_NAME]-[GEOGRAPHIC_DATA] Branch -- [PERSON_NAME]-Nashville -- [PERSON_NA…" at bounding box center [100, 98] width 75 height 50
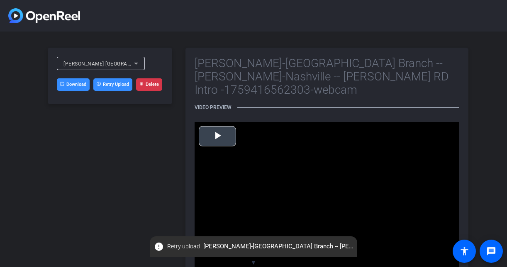
click at [217, 136] on span "Video Player" at bounding box center [217, 136] width 0 height 0
click at [157, 85] on button "Delete" at bounding box center [149, 84] width 26 height 12
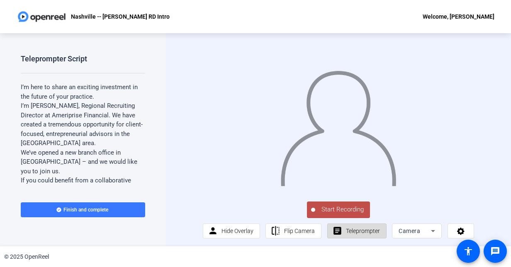
click at [367, 234] on span "Teleprompter" at bounding box center [363, 231] width 34 height 7
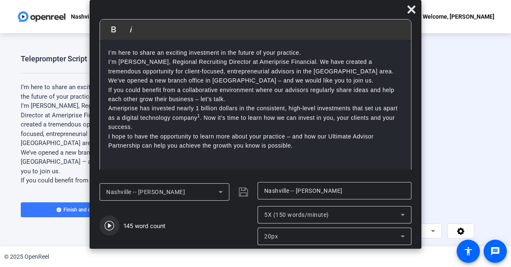
click at [109, 228] on icon "button" at bounding box center [109, 226] width 10 height 10
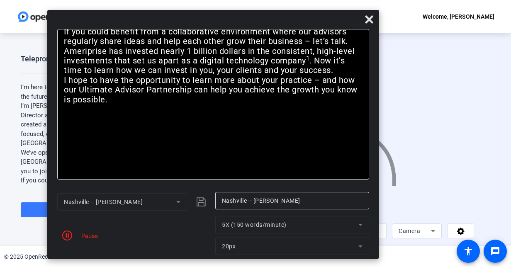
drag, startPoint x: 393, startPoint y: 11, endPoint x: 351, endPoint y: 21, distance: 43.4
click at [351, 21] on div at bounding box center [213, 21] width 332 height 15
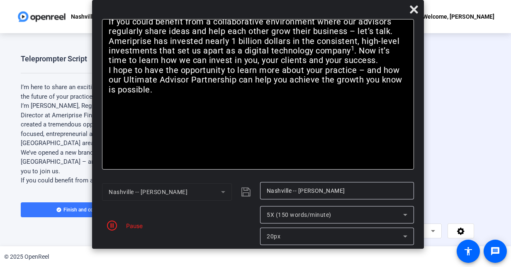
drag, startPoint x: 283, startPoint y: 22, endPoint x: 328, endPoint y: 7, distance: 47.2
click at [328, 7] on div at bounding box center [258, 11] width 332 height 15
click at [484, 207] on div "Start Recording person Hide Overlay flip Flip Camera article Teleprompter Camera" at bounding box center [338, 139] width 345 height 213
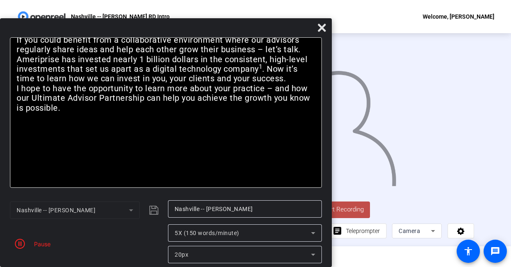
drag, startPoint x: 374, startPoint y: 10, endPoint x: 76, endPoint y: 128, distance: 320.7
click at [76, 128] on div "Bold Italic I’m here to share an exciting investment in the future of your prac…" at bounding box center [166, 142] width 332 height 249
click at [348, 213] on span "Start Recording" at bounding box center [342, 210] width 55 height 10
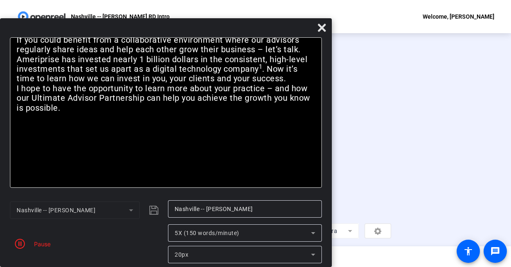
drag, startPoint x: 230, startPoint y: 30, endPoint x: -2, endPoint y: 204, distance: 289.6
click at [0, 204] on html "Accessibility Screen-Reader Guide, Feedback, and Issue Reporting | New window N…" at bounding box center [255, 133] width 511 height 267
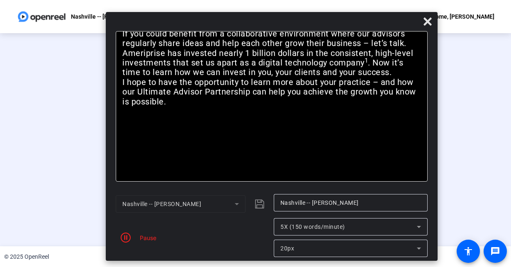
drag, startPoint x: 257, startPoint y: 29, endPoint x: 363, endPoint y: 23, distance: 105.9
click at [363, 23] on div at bounding box center [272, 23] width 332 height 15
click at [426, 24] on icon at bounding box center [427, 21] width 8 height 8
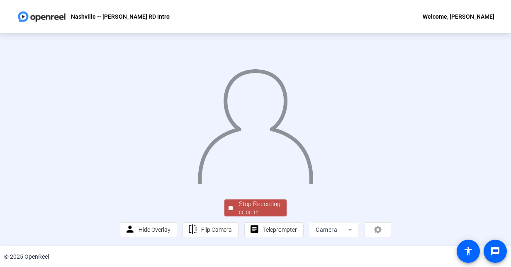
click at [251, 207] on div "Stop Recording" at bounding box center [259, 204] width 41 height 10
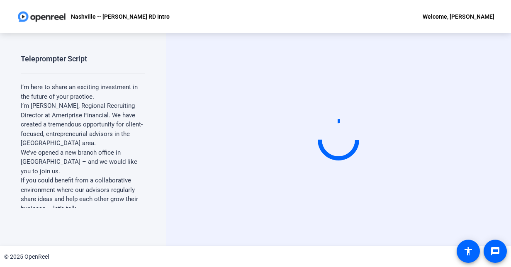
scroll to position [0, 0]
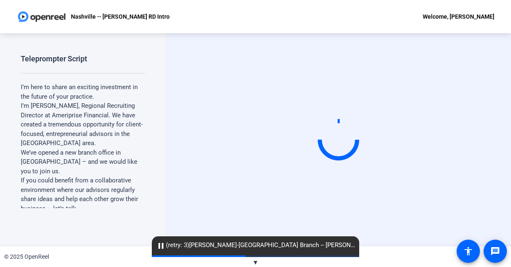
click at [161, 246] on mat-icon "pause" at bounding box center [161, 246] width 10 height 10
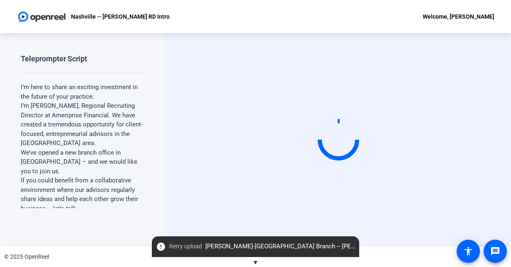
click at [173, 246] on span "Retry upload" at bounding box center [185, 246] width 33 height 9
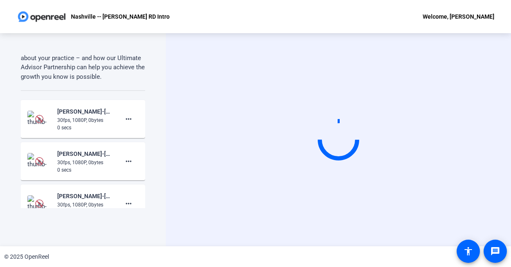
scroll to position [166, 0]
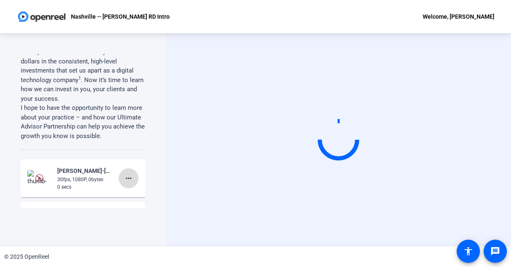
click at [126, 176] on mat-icon "more_horiz" at bounding box center [129, 178] width 10 height 10
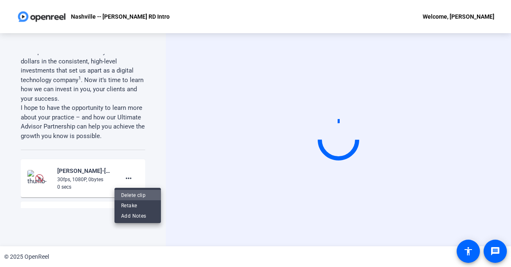
click at [143, 192] on span "Delete clip" at bounding box center [137, 195] width 33 height 10
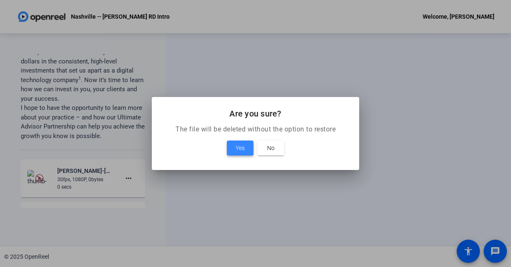
click at [232, 150] on span at bounding box center [240, 148] width 27 height 20
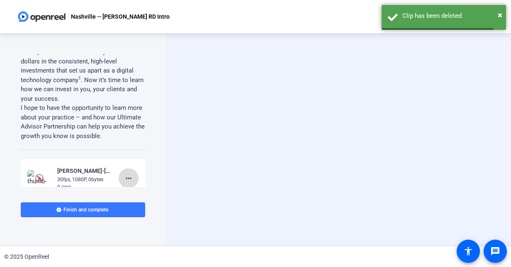
click at [127, 178] on mat-icon "more_horiz" at bounding box center [129, 178] width 10 height 10
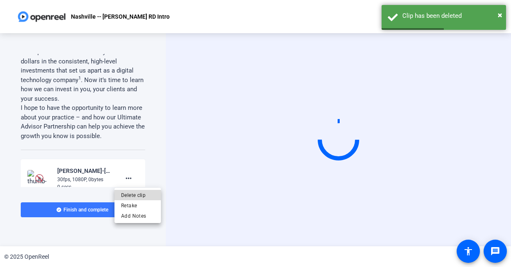
click at [147, 192] on span "Delete clip" at bounding box center [137, 195] width 33 height 10
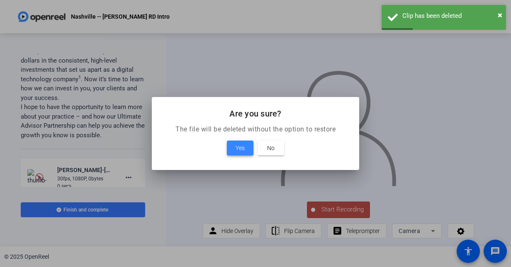
click at [247, 151] on span at bounding box center [240, 148] width 27 height 20
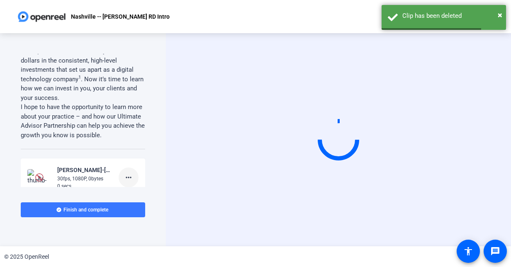
click at [125, 177] on mat-icon "more_horiz" at bounding box center [129, 177] width 10 height 10
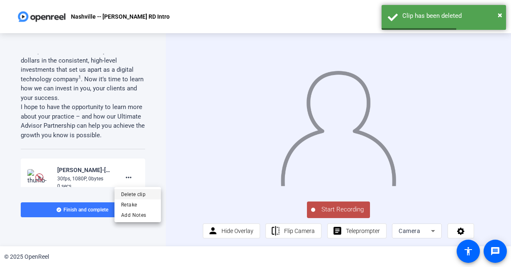
click at [128, 194] on span "Delete clip" at bounding box center [137, 194] width 33 height 10
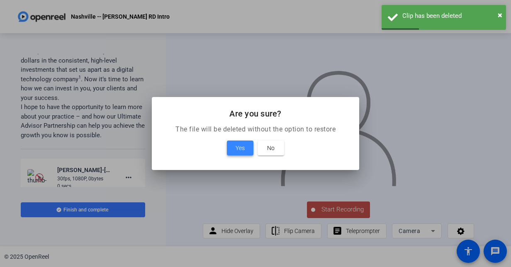
click at [240, 144] on span "Yes" at bounding box center [239, 148] width 9 height 10
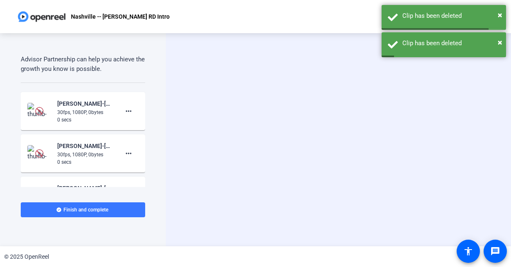
scroll to position [250, 0]
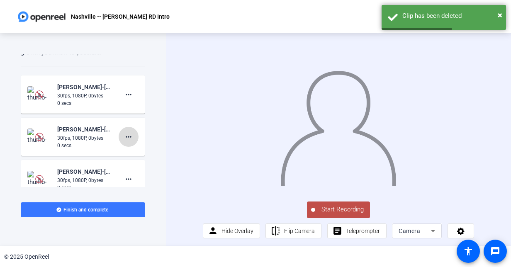
click at [132, 132] on span at bounding box center [129, 137] width 20 height 20
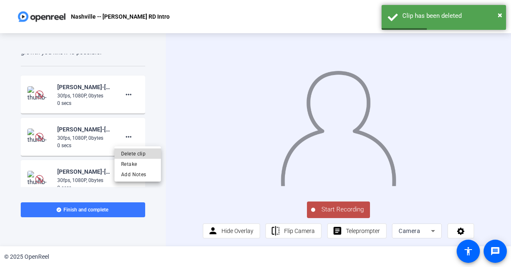
click at [141, 152] on span "Delete clip" at bounding box center [137, 153] width 33 height 10
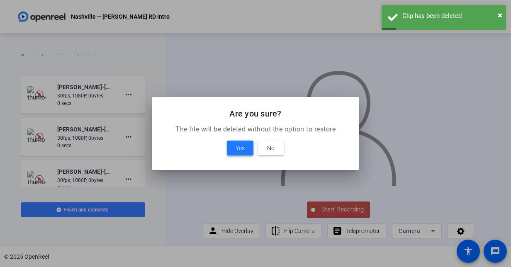
click at [231, 146] on span at bounding box center [240, 148] width 27 height 20
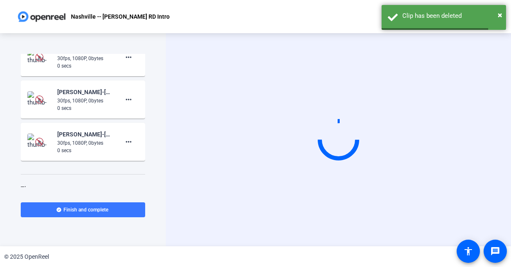
scroll to position [332, 0]
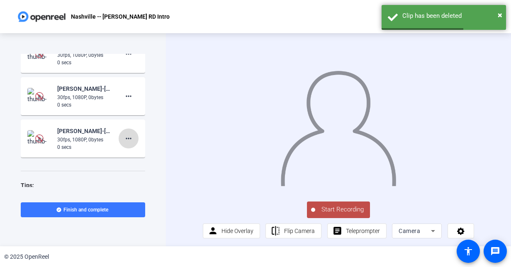
click at [127, 138] on mat-icon "more_horiz" at bounding box center [129, 138] width 10 height 10
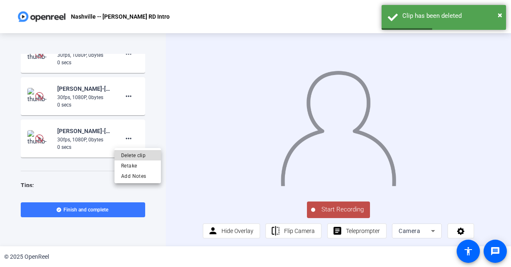
click at [146, 159] on span "Delete clip" at bounding box center [137, 155] width 33 height 10
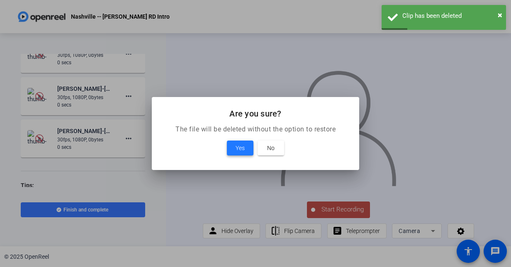
click at [229, 147] on span at bounding box center [240, 148] width 27 height 20
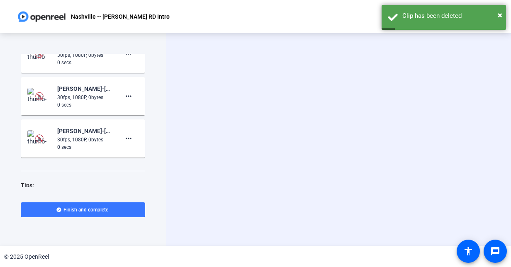
scroll to position [324, 0]
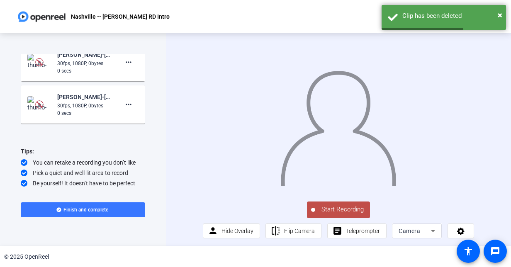
click at [109, 105] on div "Chris Porod-Nashville Branch -- Chris P-Nashville -- Chris Porod RD Intro -1759…" at bounding box center [82, 104] width 111 height 25
click at [129, 102] on mat-icon "more_horiz" at bounding box center [129, 104] width 10 height 10
click at [141, 124] on span "Delete clip" at bounding box center [137, 121] width 33 height 10
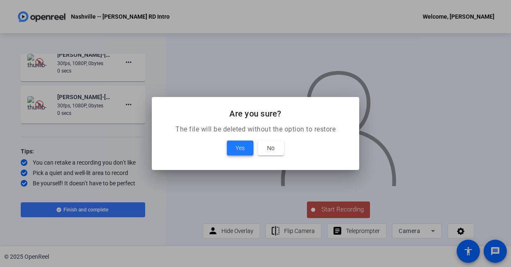
click at [233, 150] on span at bounding box center [240, 148] width 27 height 20
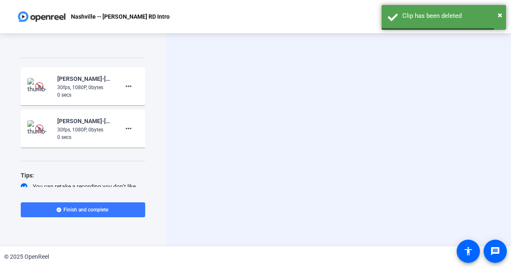
scroll to position [240, 0]
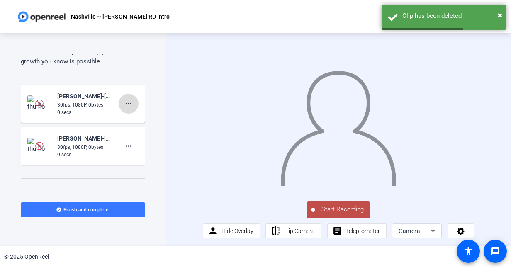
click at [126, 106] on mat-icon "more_horiz" at bounding box center [129, 104] width 10 height 10
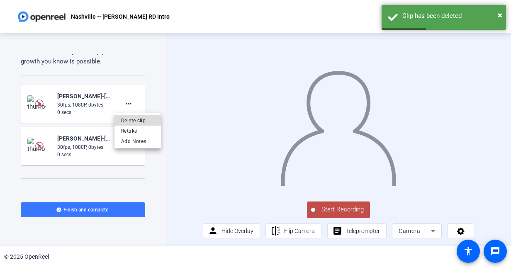
click at [142, 124] on span "Delete clip" at bounding box center [137, 121] width 33 height 10
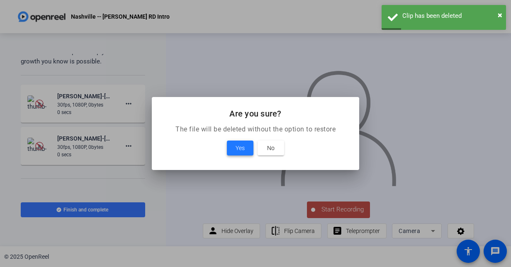
click at [238, 152] on span "Yes" at bounding box center [239, 148] width 9 height 10
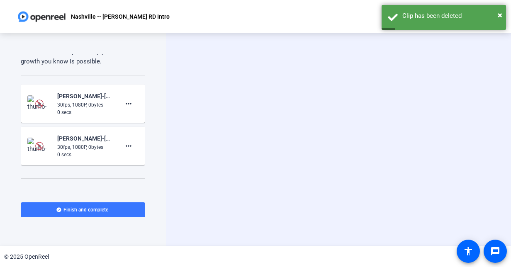
scroll to position [240, 0]
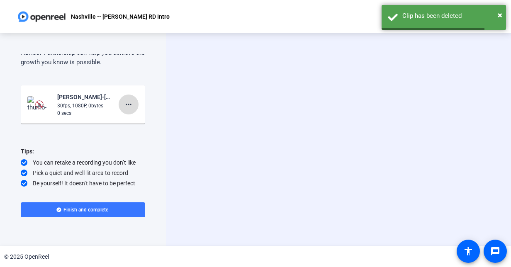
click at [126, 104] on mat-icon "more_horiz" at bounding box center [129, 104] width 10 height 10
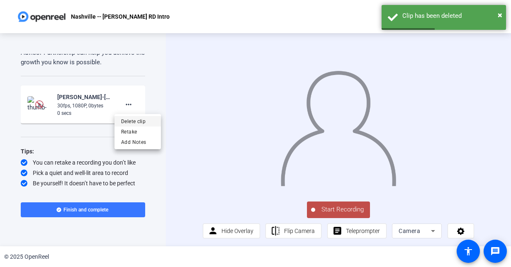
click at [127, 120] on span "Delete clip" at bounding box center [137, 121] width 33 height 10
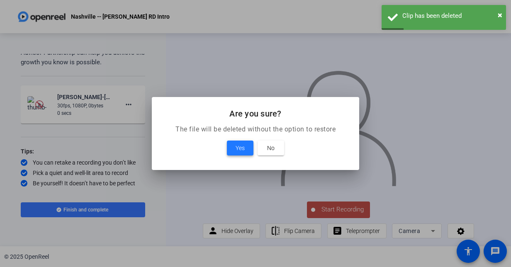
click at [240, 143] on span "Yes" at bounding box center [239, 148] width 9 height 10
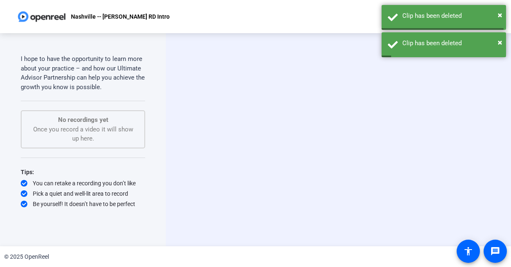
scroll to position [214, 0]
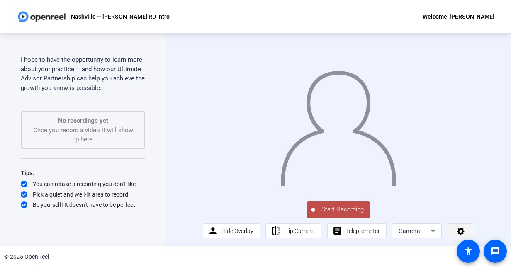
click at [468, 233] on span at bounding box center [461, 231] width 26 height 20
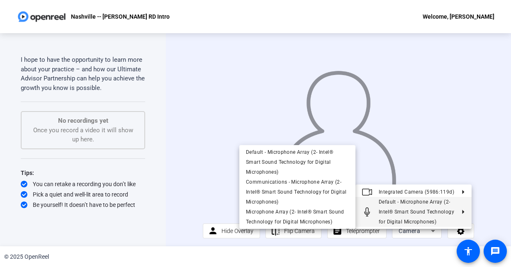
click at [164, 225] on div at bounding box center [255, 133] width 511 height 267
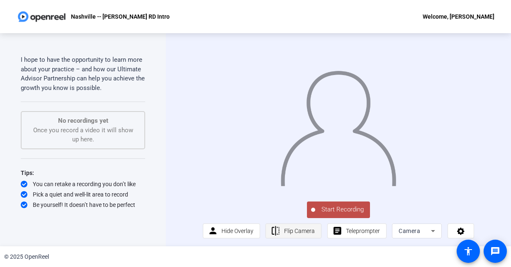
click at [300, 234] on span "Flip Camera" at bounding box center [299, 231] width 31 height 7
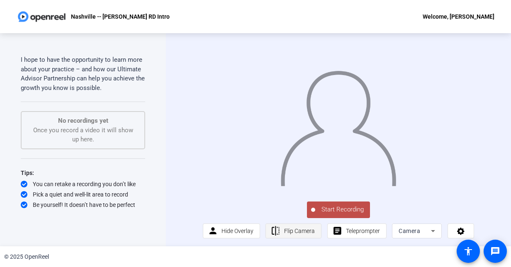
click at [300, 234] on span "Flip Camera" at bounding box center [299, 231] width 31 height 7
click at [240, 234] on span "Hide Overlay" at bounding box center [237, 231] width 32 height 7
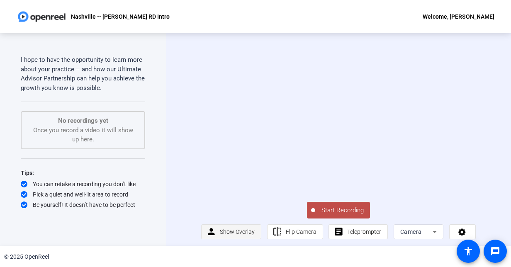
click at [240, 235] on span "Show Overlay" at bounding box center [237, 231] width 35 height 7
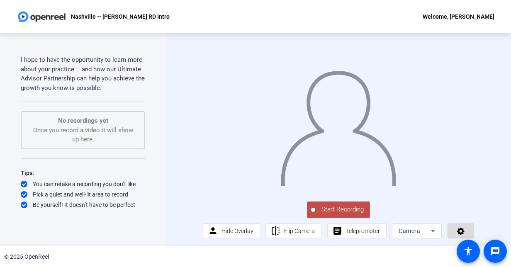
click at [460, 235] on icon at bounding box center [460, 231] width 7 height 7
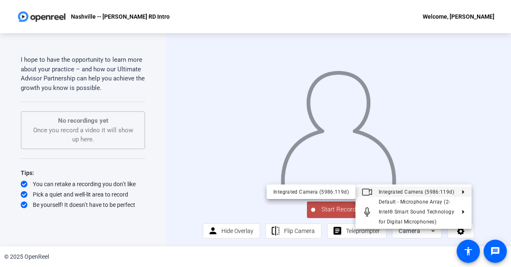
click at [485, 136] on div at bounding box center [255, 133] width 511 height 267
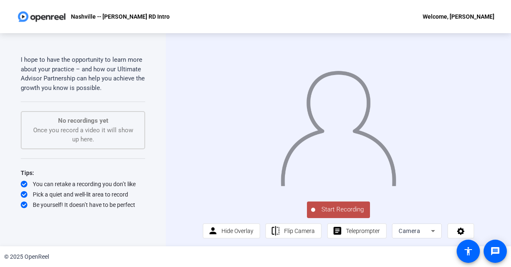
click at [431, 232] on icon at bounding box center [433, 231] width 4 height 2
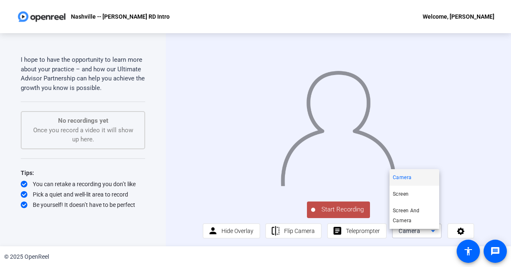
click at [415, 174] on mat-option "Camera" at bounding box center [414, 177] width 50 height 17
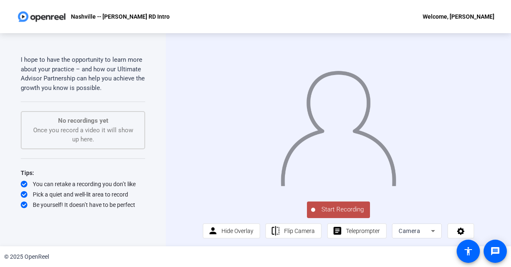
click at [429, 230] on div "Camera" at bounding box center [416, 230] width 36 height 15
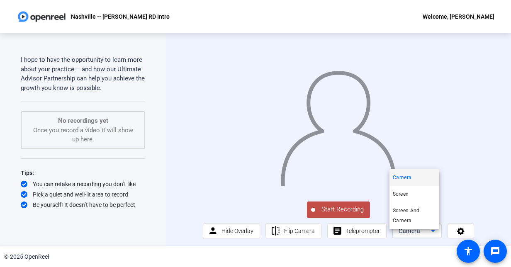
click at [398, 183] on mat-option "Camera" at bounding box center [414, 177] width 50 height 17
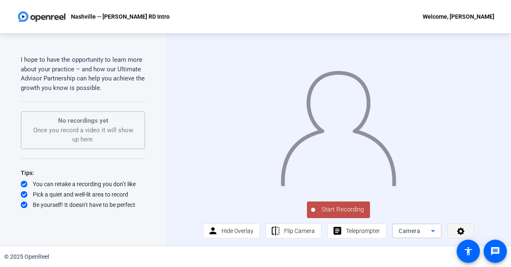
click at [458, 235] on icon at bounding box center [461, 231] width 10 height 8
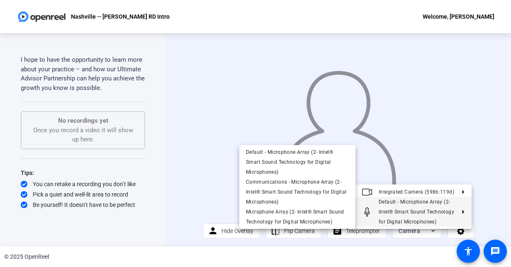
click at [496, 187] on div at bounding box center [255, 133] width 511 height 267
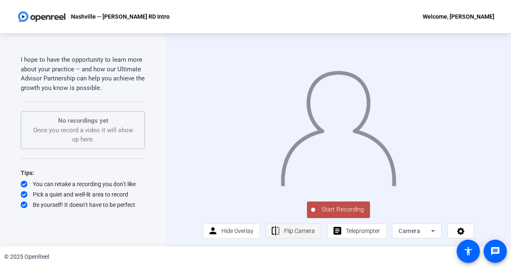
scroll to position [7, 0]
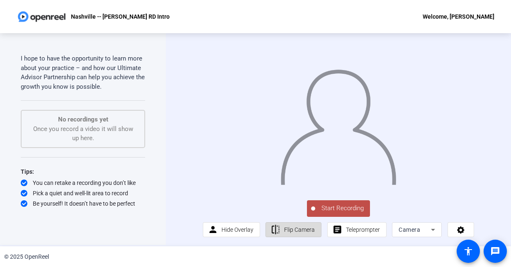
click at [306, 225] on span "Flip Camera" at bounding box center [299, 230] width 31 height 16
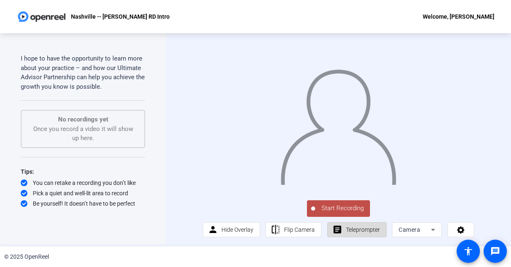
click at [380, 227] on span at bounding box center [356, 230] width 58 height 20
click at [338, 232] on mat-icon "article" at bounding box center [337, 230] width 10 height 10
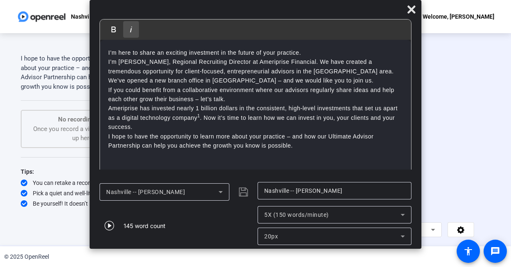
click at [134, 33] on icon "button" at bounding box center [131, 29] width 10 height 10
click at [112, 32] on icon "button" at bounding box center [114, 30] width 5 height 6
drag, startPoint x: 153, startPoint y: 126, endPoint x: 148, endPoint y: 129, distance: 6.5
click at [148, 129] on p "Ameriprise has invested nearly 1 billion dollars in the consistent, high-level …" at bounding box center [255, 118] width 294 height 28
click at [408, 8] on icon at bounding box center [411, 10] width 10 height 10
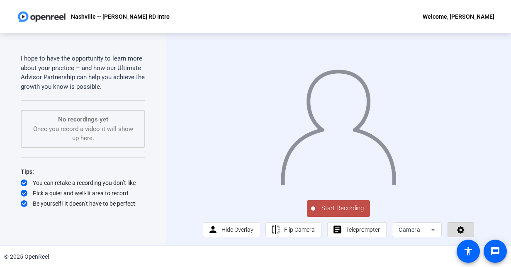
click at [456, 232] on icon at bounding box center [461, 229] width 10 height 8
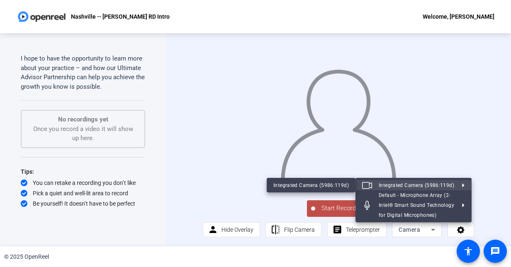
click at [491, 161] on div at bounding box center [255, 133] width 511 height 267
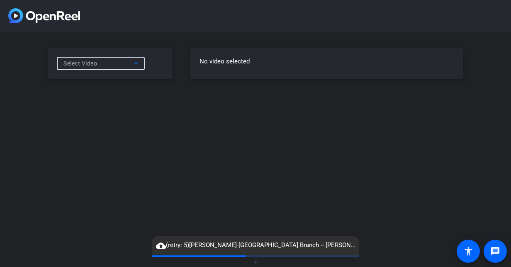
click at [139, 61] on icon at bounding box center [136, 63] width 10 height 10
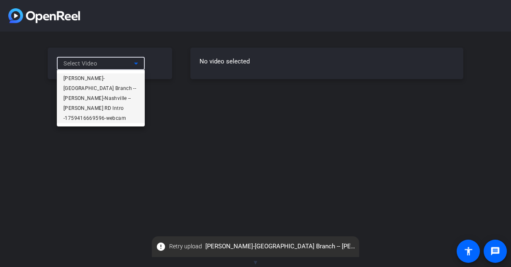
click at [109, 78] on span "[PERSON_NAME]-[GEOGRAPHIC_DATA] Branch -- [PERSON_NAME]-Nashville -- [PERSON_NA…" at bounding box center [100, 98] width 75 height 50
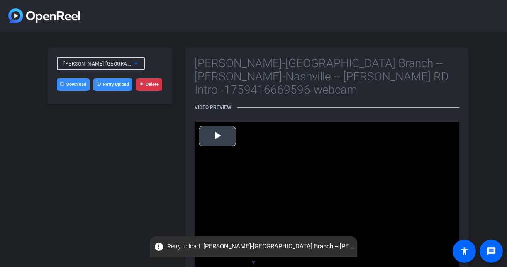
click at [217, 136] on span "Video Player" at bounding box center [217, 136] width 0 height 0
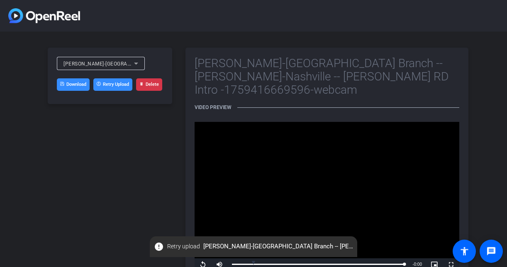
click at [149, 86] on button "Delete" at bounding box center [149, 84] width 26 height 12
